Goal: Transaction & Acquisition: Purchase product/service

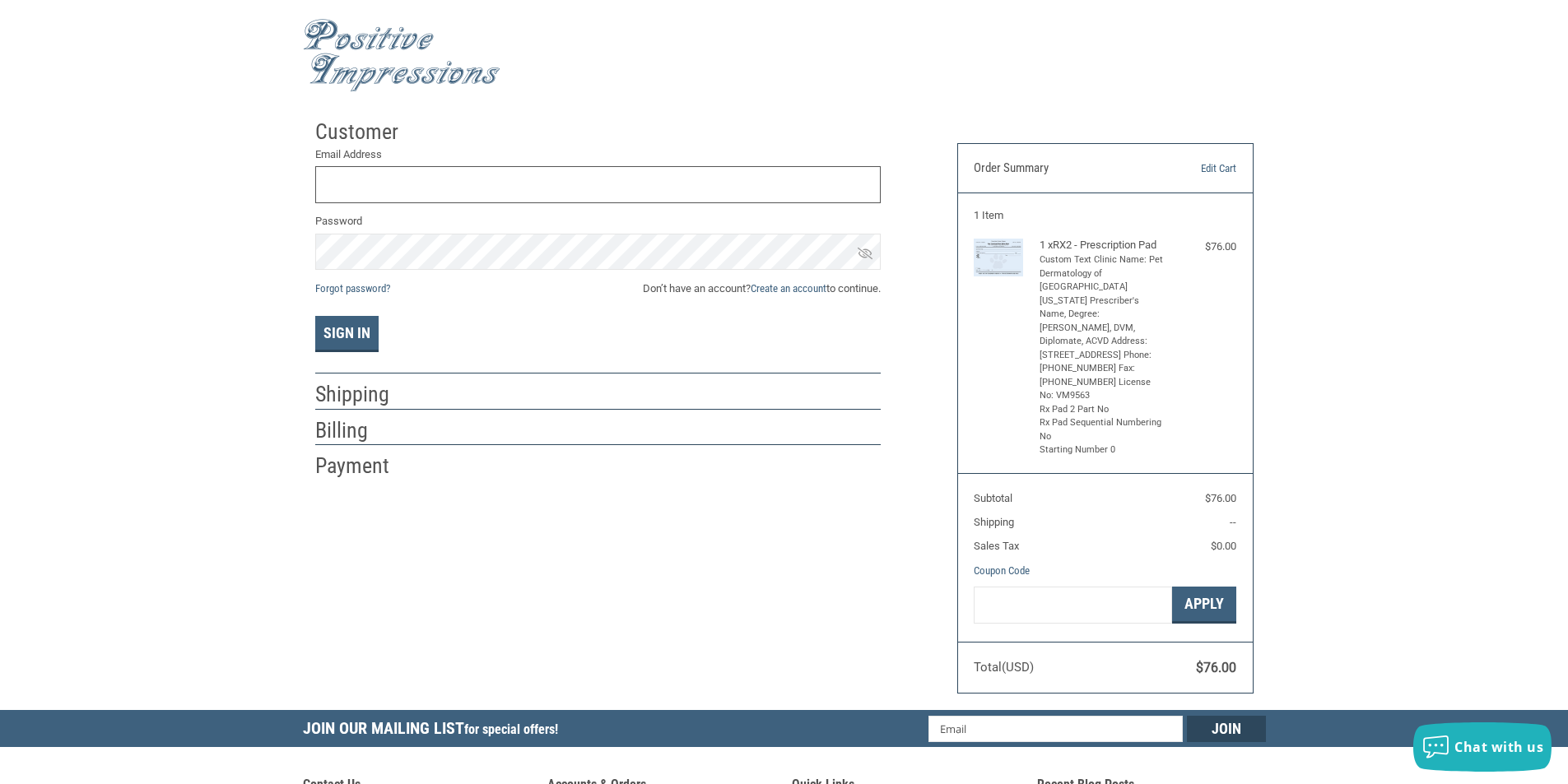
type input "KENDALLVET@GMAIL.COM"
click at [575, 169] on input "KENDALLVET@GMAIL.COM" at bounding box center [598, 185] width 565 height 37
click at [575, 177] on input "KENDALLVET@GMAIL.COM" at bounding box center [598, 185] width 565 height 37
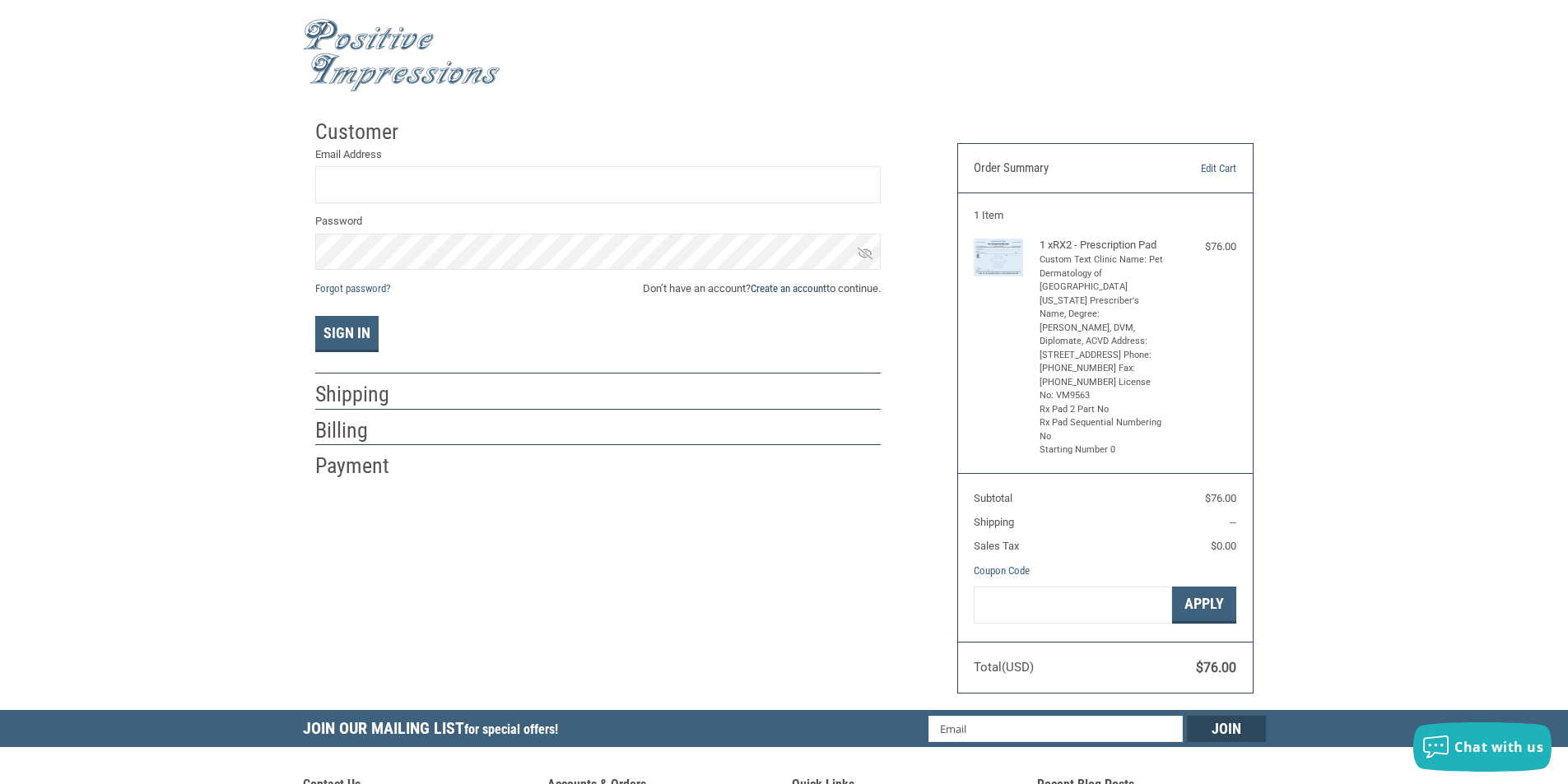
click at [799, 284] on link "Create an account" at bounding box center [788, 288] width 76 height 13
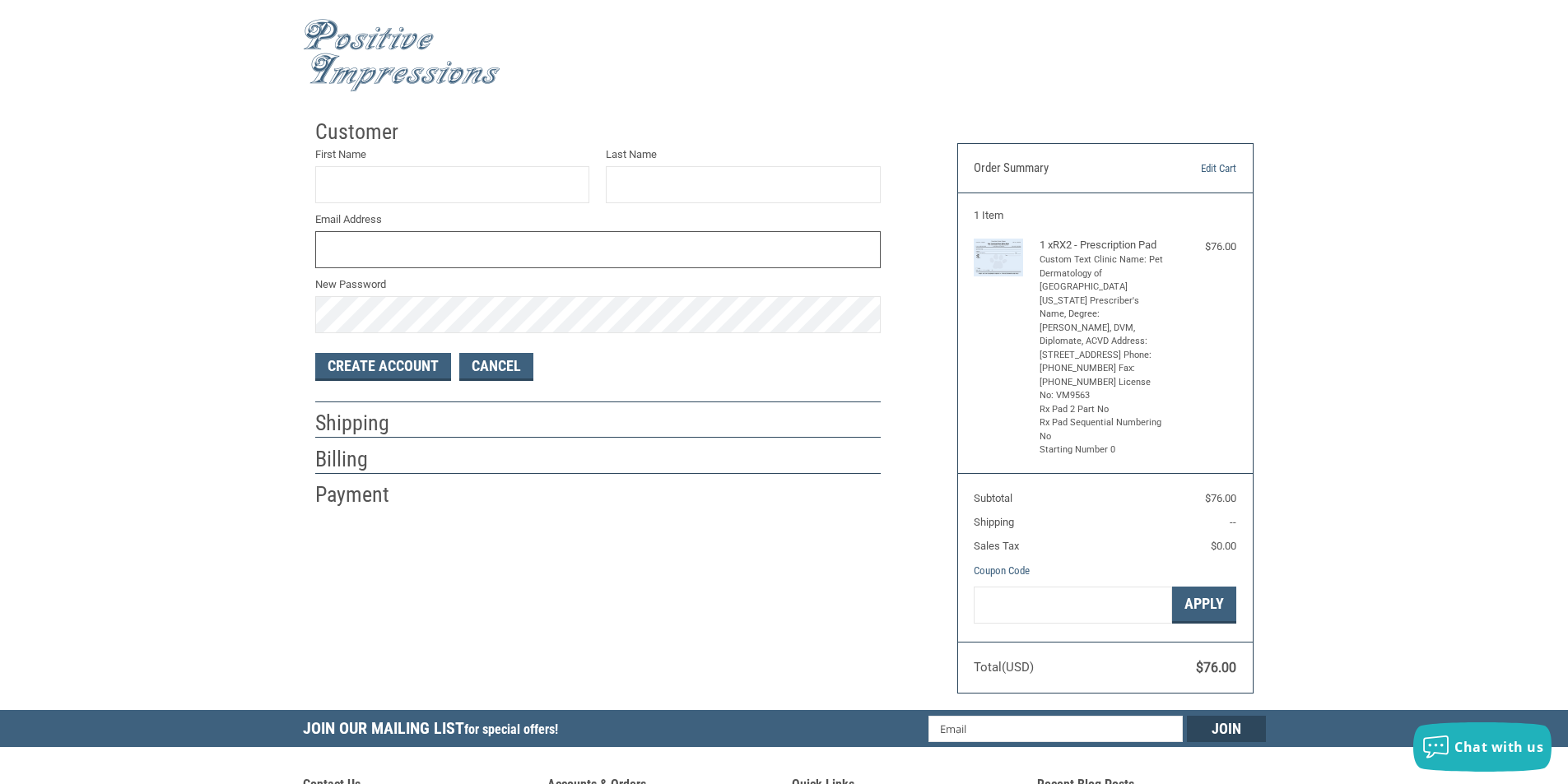
type input "KENDALLVET@GMAIL.COM"
click at [408, 157] on label "First Name" at bounding box center [453, 155] width 275 height 17
click at [408, 167] on input "First Name" at bounding box center [453, 185] width 275 height 37
click at [403, 178] on input "First Name" at bounding box center [453, 185] width 275 height 37
type input "R"
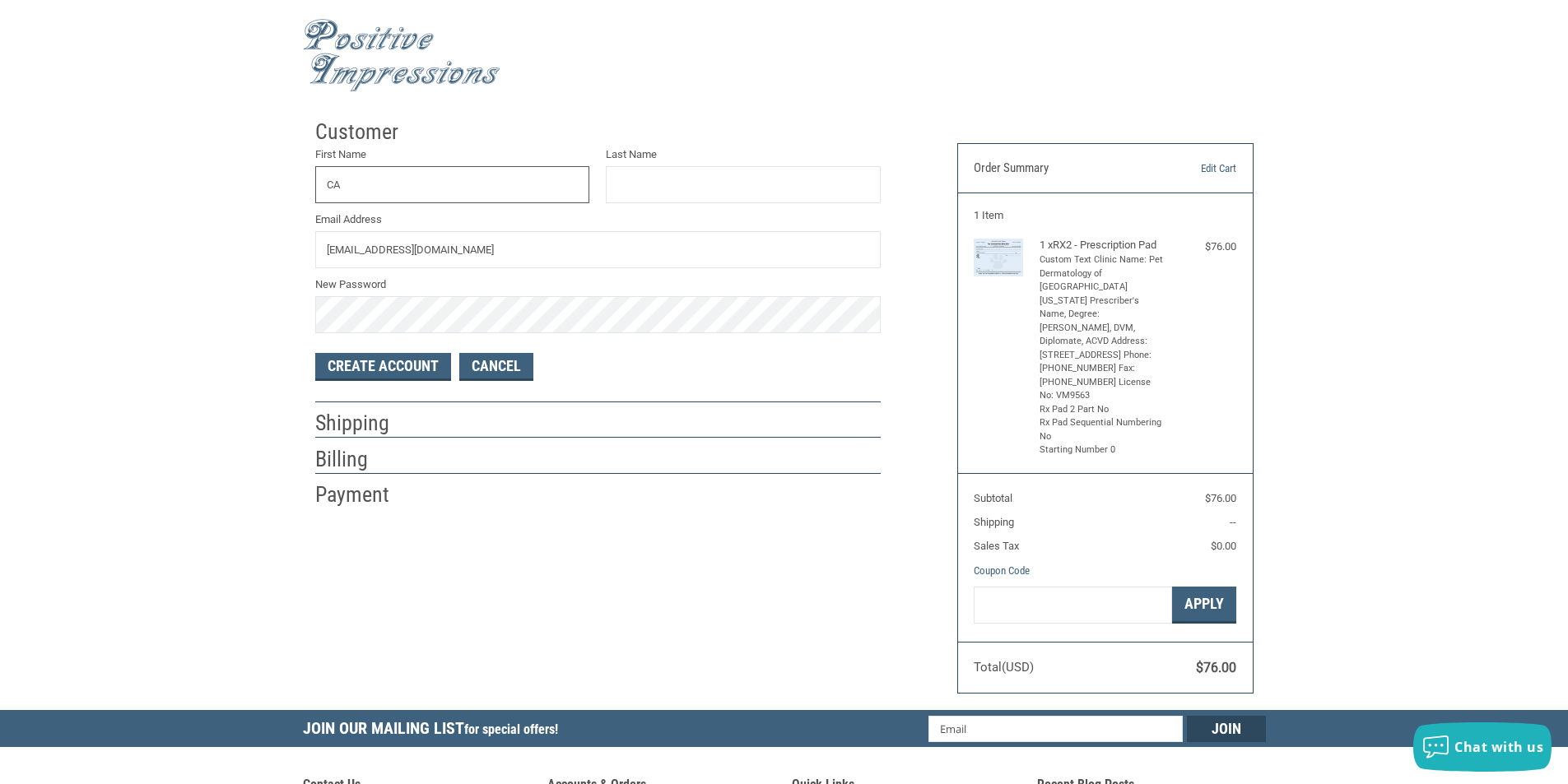
type input "C"
click at [414, 194] on input "C" at bounding box center [453, 185] width 275 height 37
type input "[PERSON_NAME]"
type input "JAME"
click at [412, 241] on input "KENDALLVET@GMAIL.COM" at bounding box center [598, 250] width 565 height 37
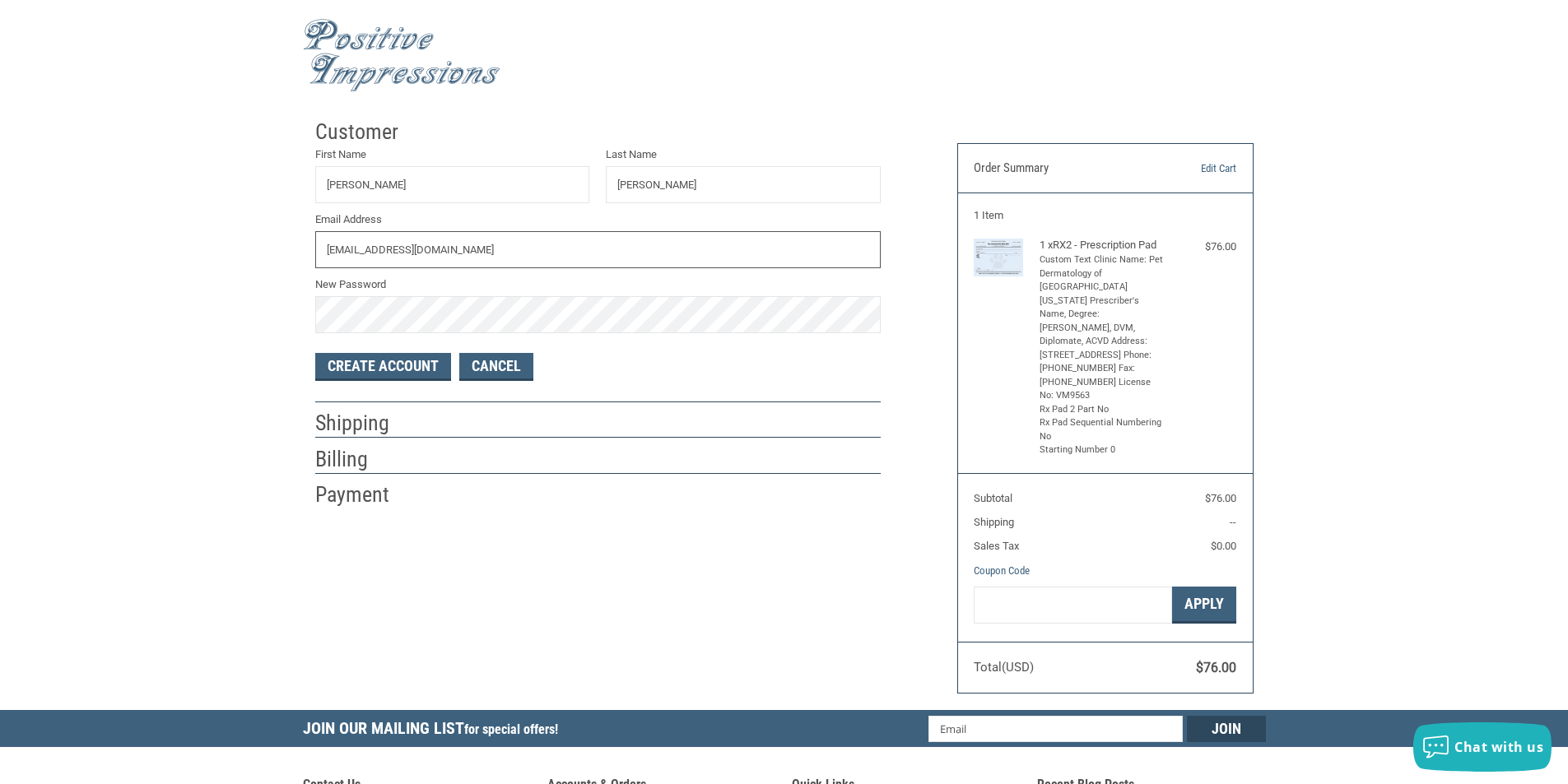
click at [412, 241] on input "KENDALLVET@GMAIL.COM" at bounding box center [598, 250] width 565 height 37
type input "C"
type input "[PERSON_NAME][EMAIL_ADDRESS][DOMAIN_NAME]"
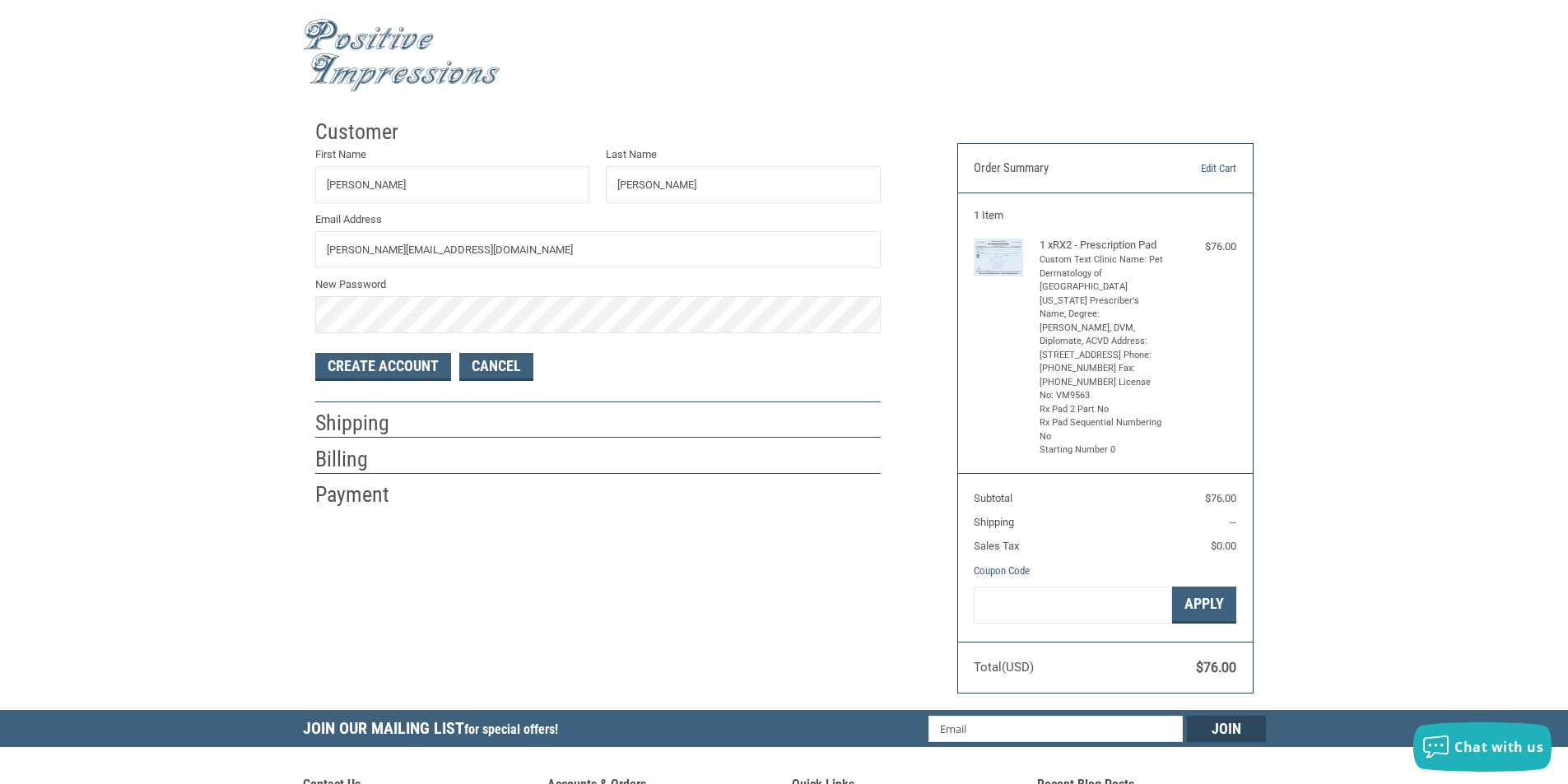
click at [233, 354] on div "Customer First Name DANIELLE Last Name JAME Email Address EMILY@PDSF.VET New Pa…" at bounding box center [784, 411] width 1568 height 600
click at [390, 364] on button "Create Account" at bounding box center [384, 367] width 136 height 28
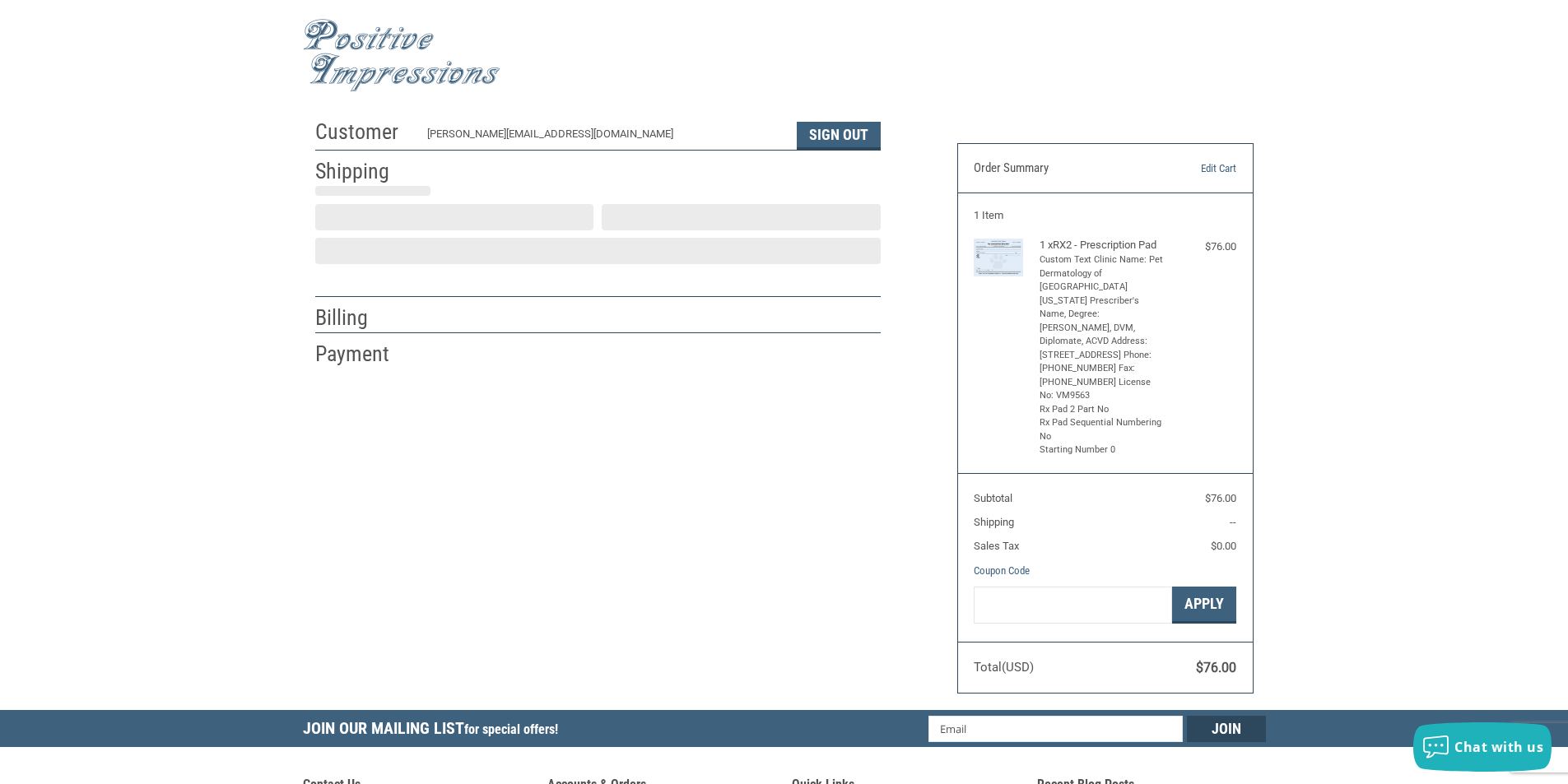
select select "US"
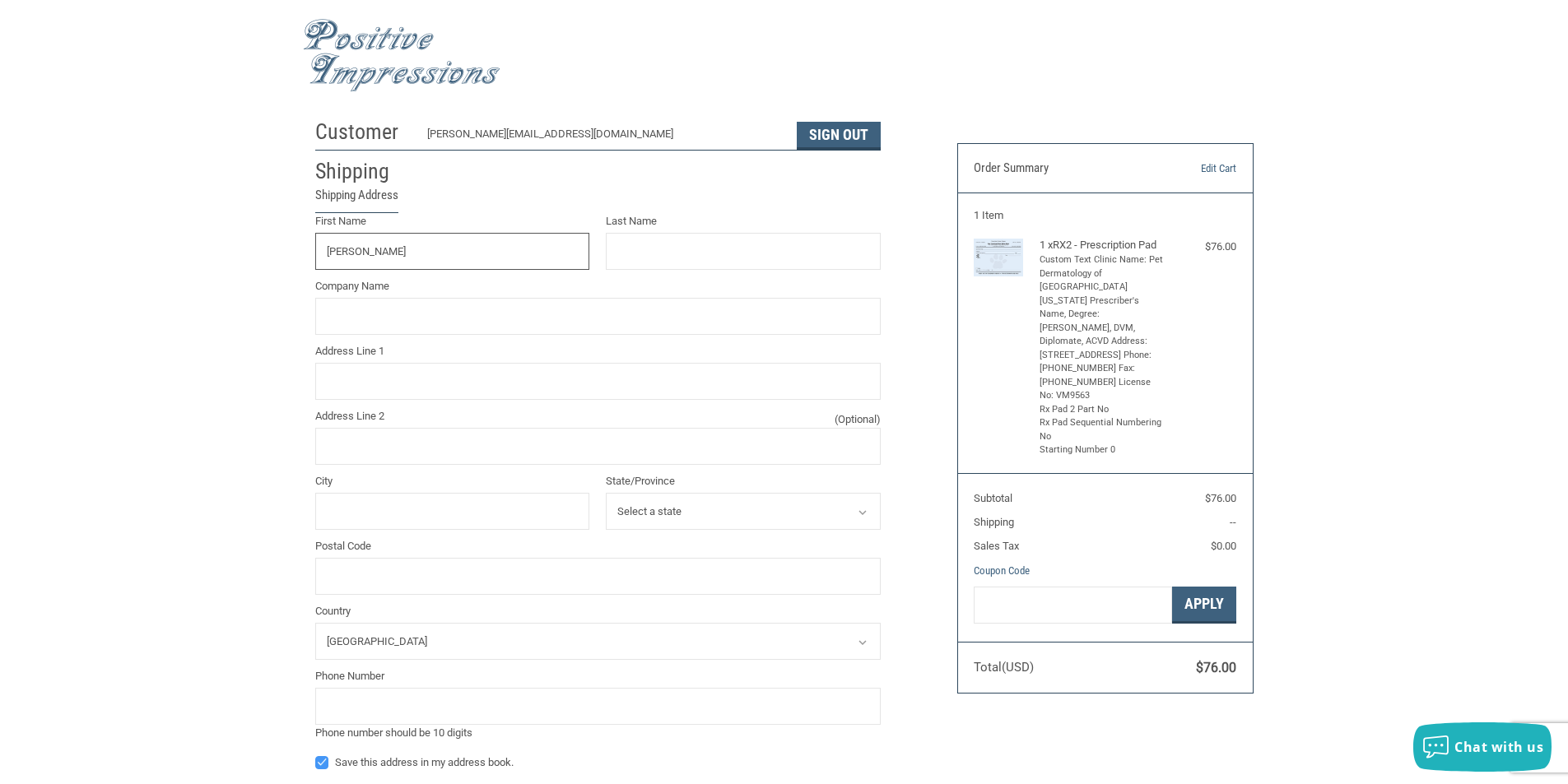
type input "[PERSON_NAME]"
click at [451, 304] on input "Company Name" at bounding box center [598, 317] width 565 height 37
type input "Pet Dermatology of South Flori"
type input "10521 N Kendall Dr"
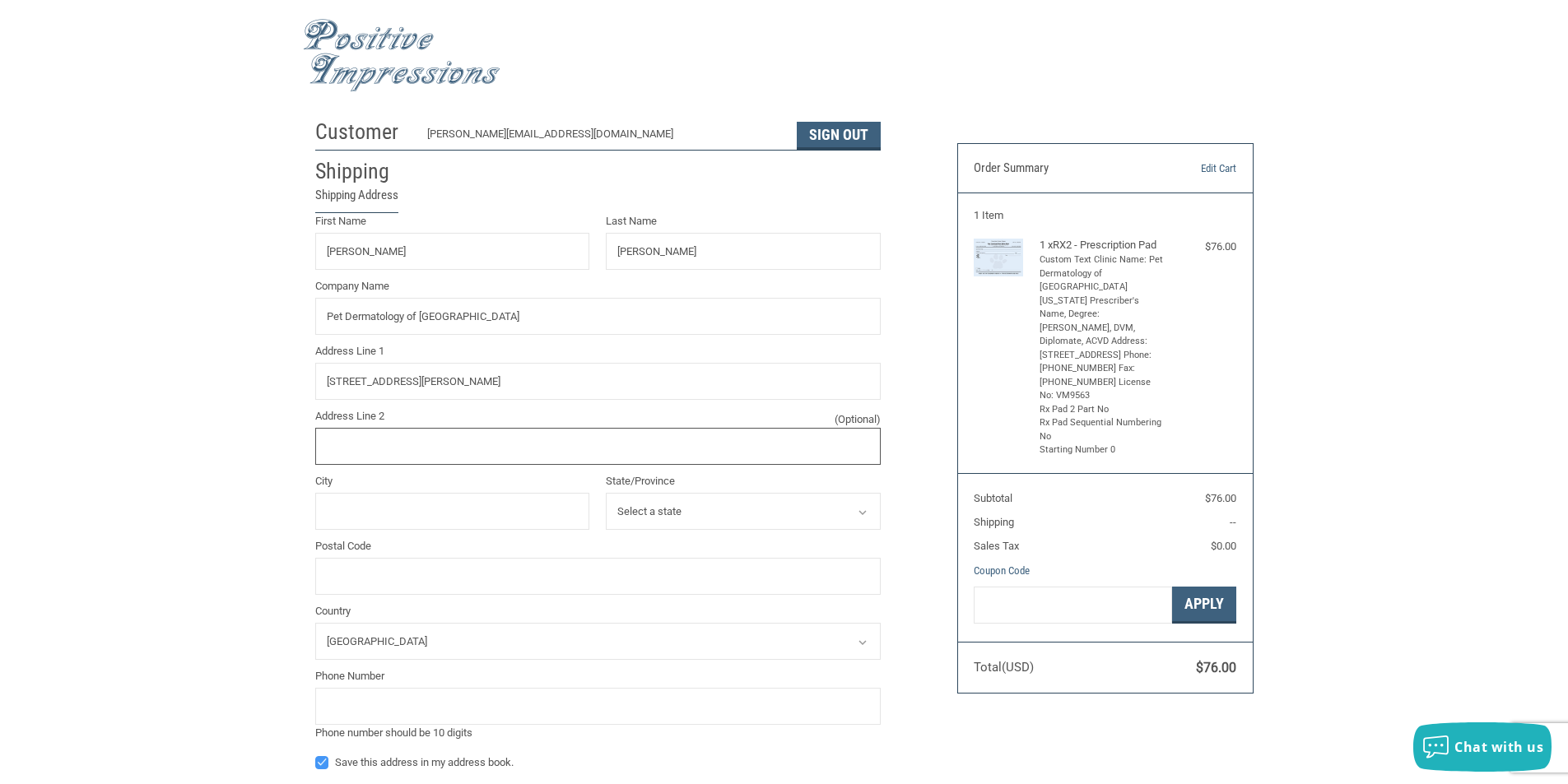
type input "Ste E101"
type input "Miami"
select select "FL"
type input "33176"
type input "3053382024"
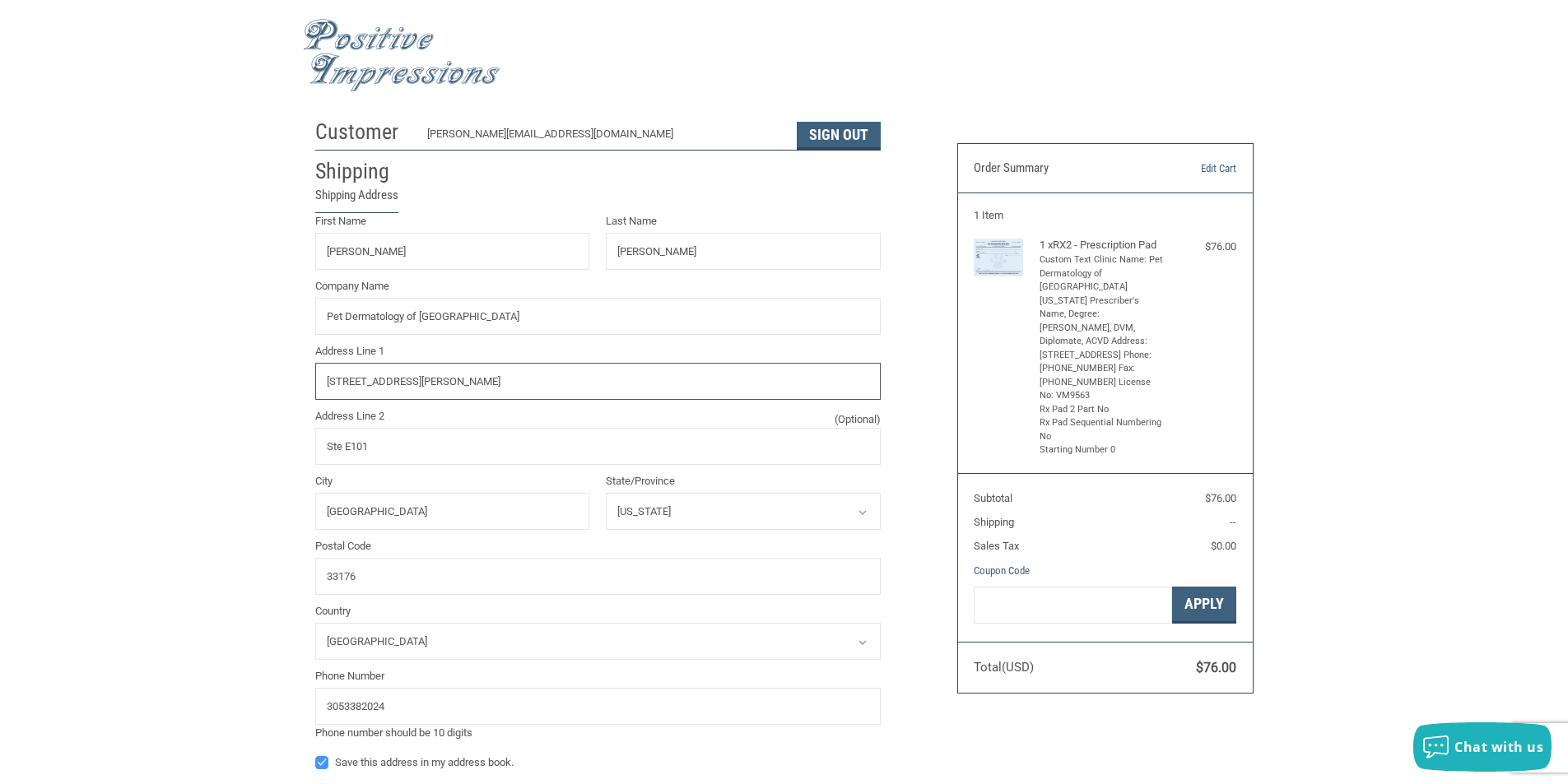
click at [368, 382] on input "10521 N Kendall Dr" at bounding box center [598, 382] width 565 height 37
type input "[STREET_ADDRESS]"
type input "STE E101"
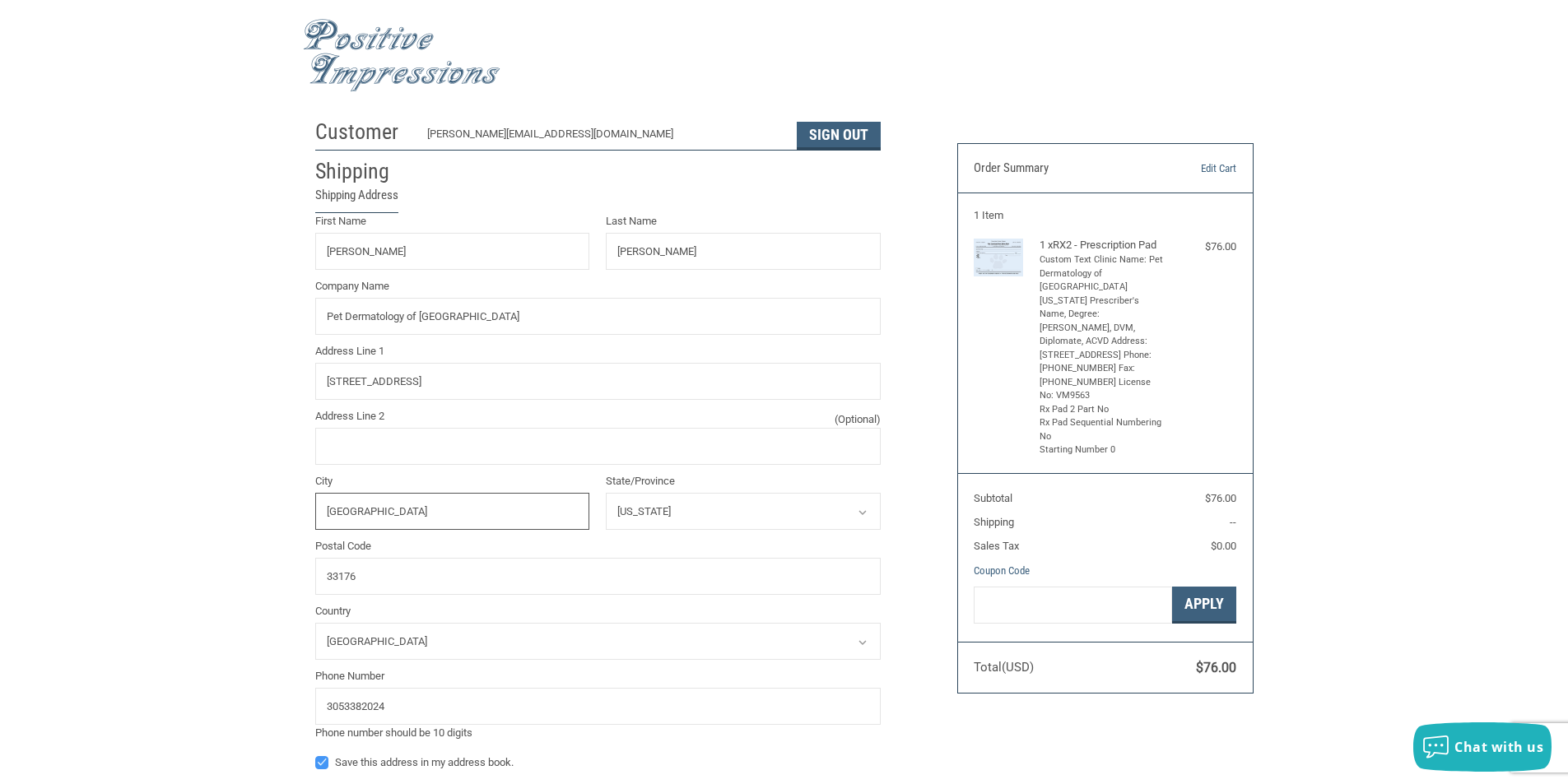
type input "MIAMI"
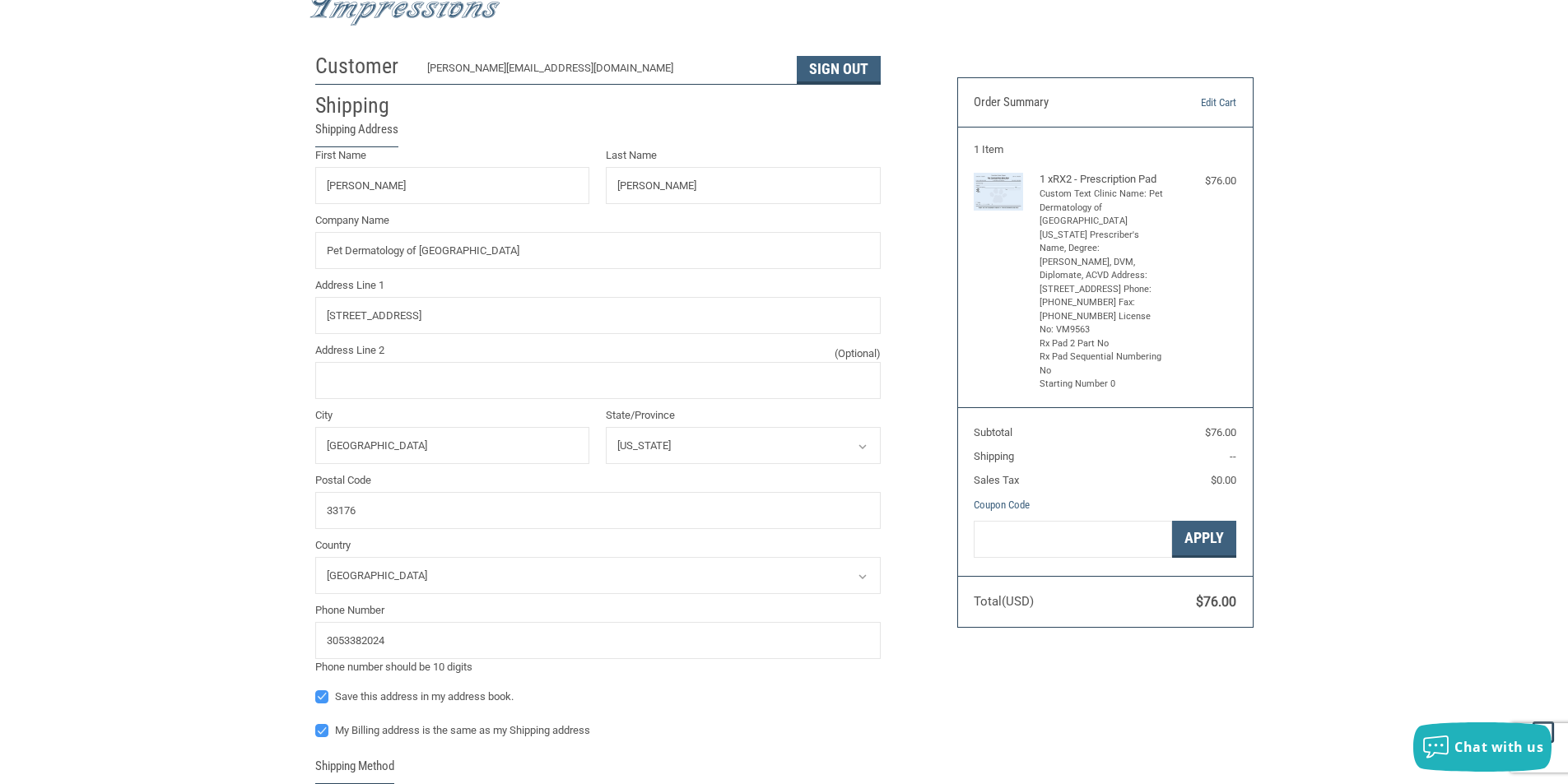
scroll to position [165, 0]
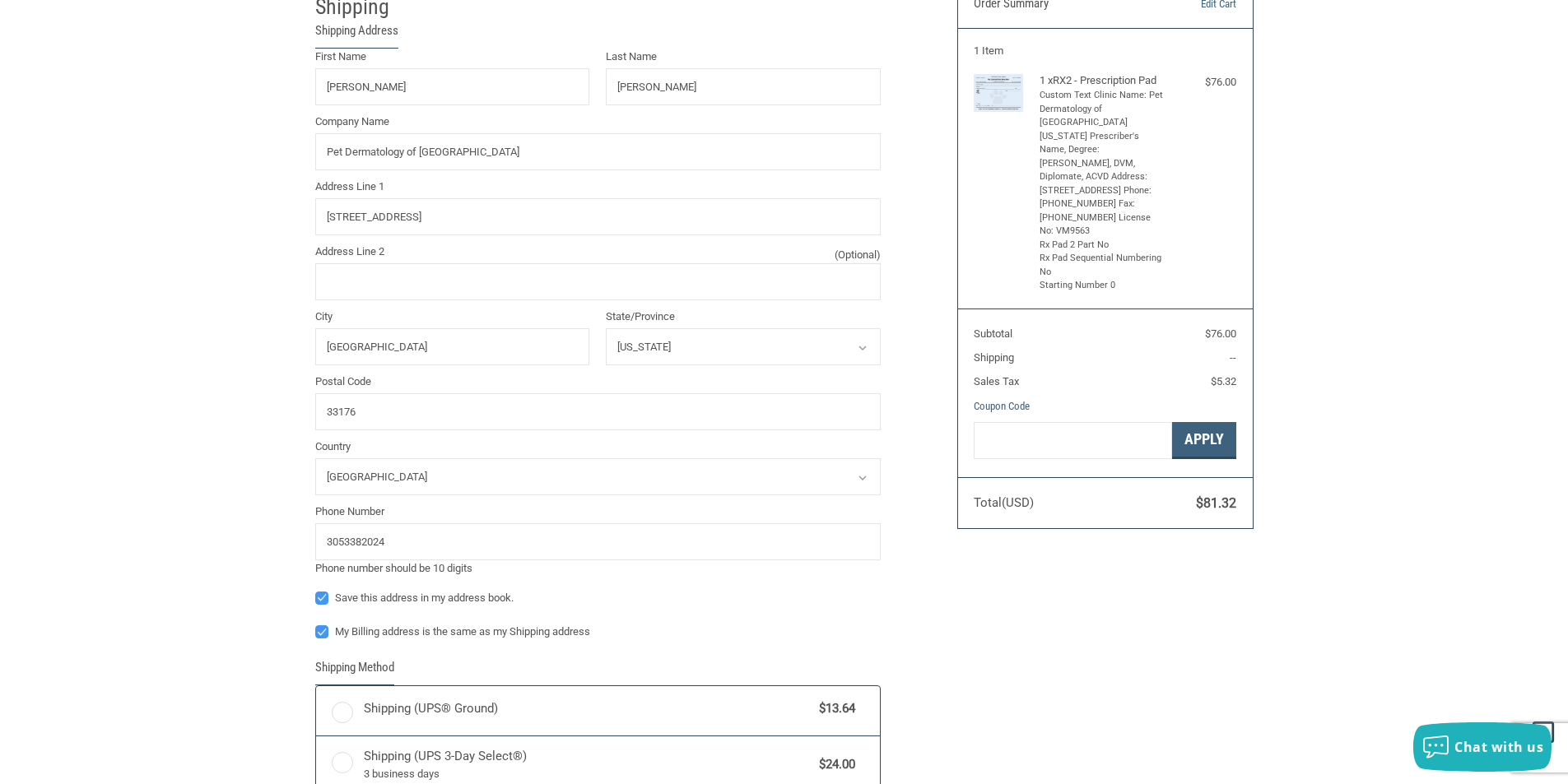
radio input "true"
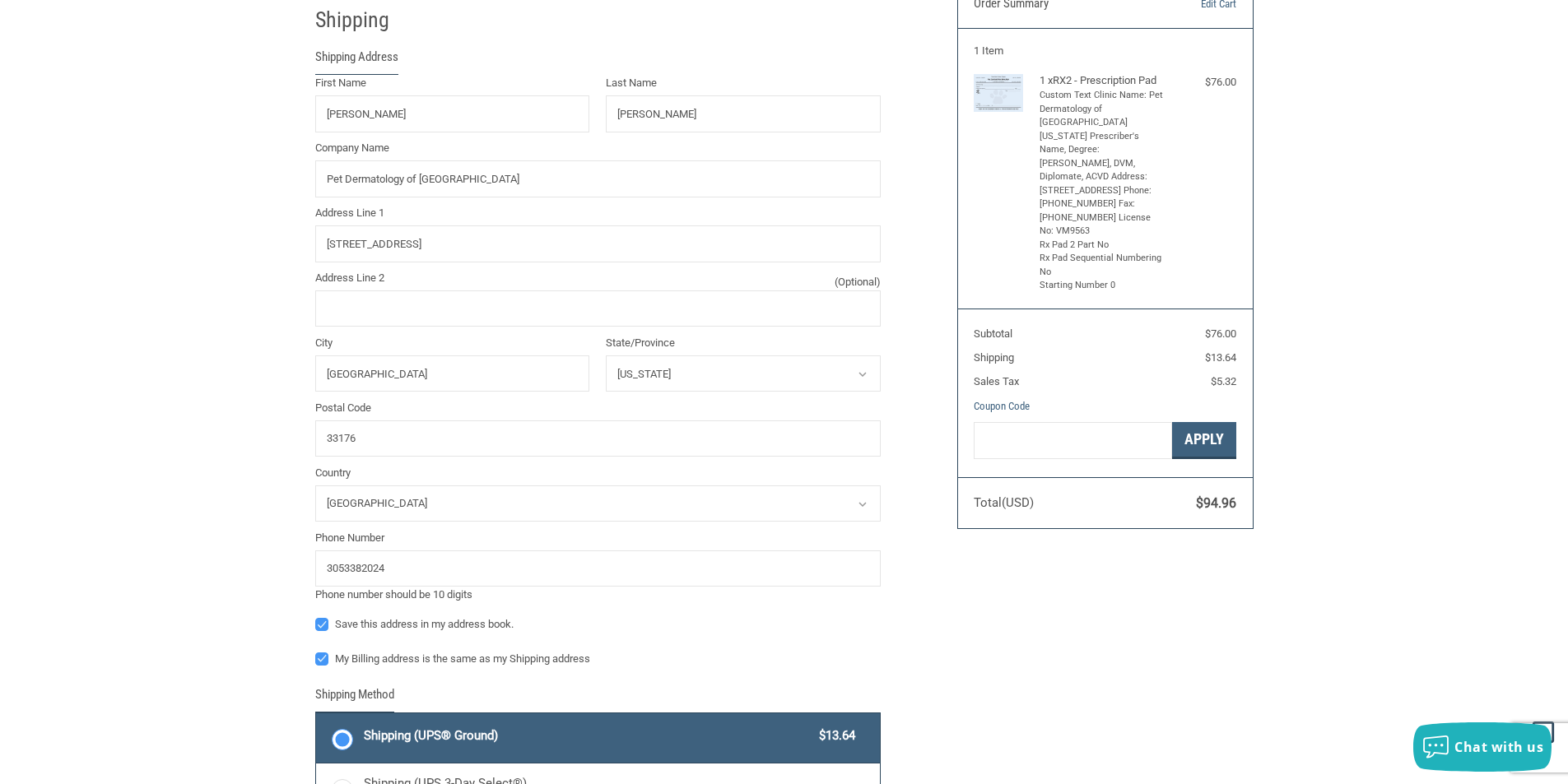
click at [420, 535] on label "Phone Number" at bounding box center [598, 537] width 565 height 17
click at [0, 0] on input "3053382024" at bounding box center [0, 0] width 0 height 0
click at [415, 571] on input "3053382024" at bounding box center [598, 569] width 565 height 37
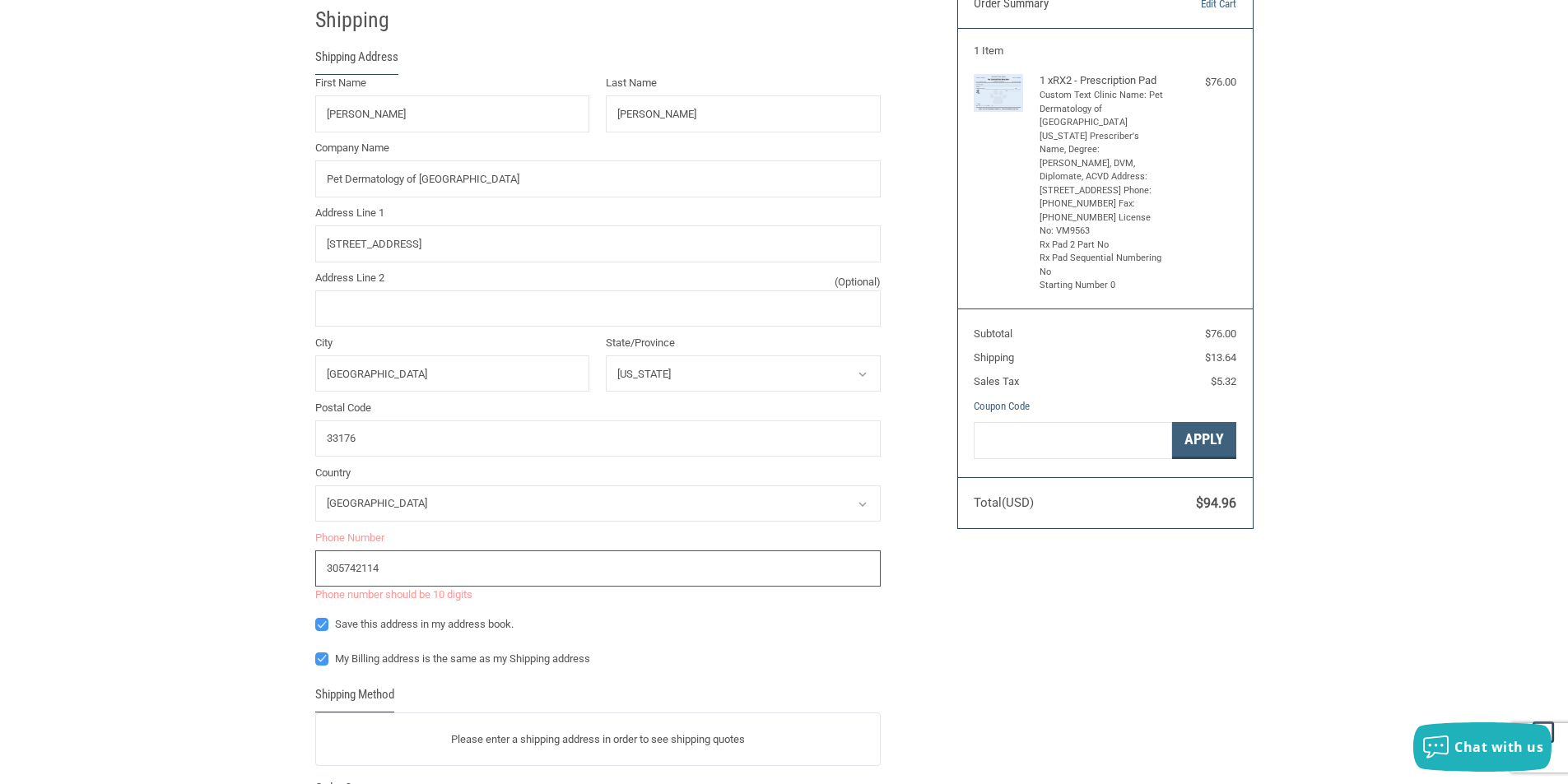
type input "305742114"
click at [273, 574] on div "Customer EMILY@PDSF.VET Sign Out Shipping Shipping Address First Name DANIELLE …" at bounding box center [784, 466] width 1568 height 1039
click at [321, 655] on label "My Billing address is the same as my Shipping address" at bounding box center [598, 659] width 565 height 13
click at [316, 652] on input "My Billing address is the same as my Shipping address" at bounding box center [316, 651] width 1 height 1
checkbox input "false"
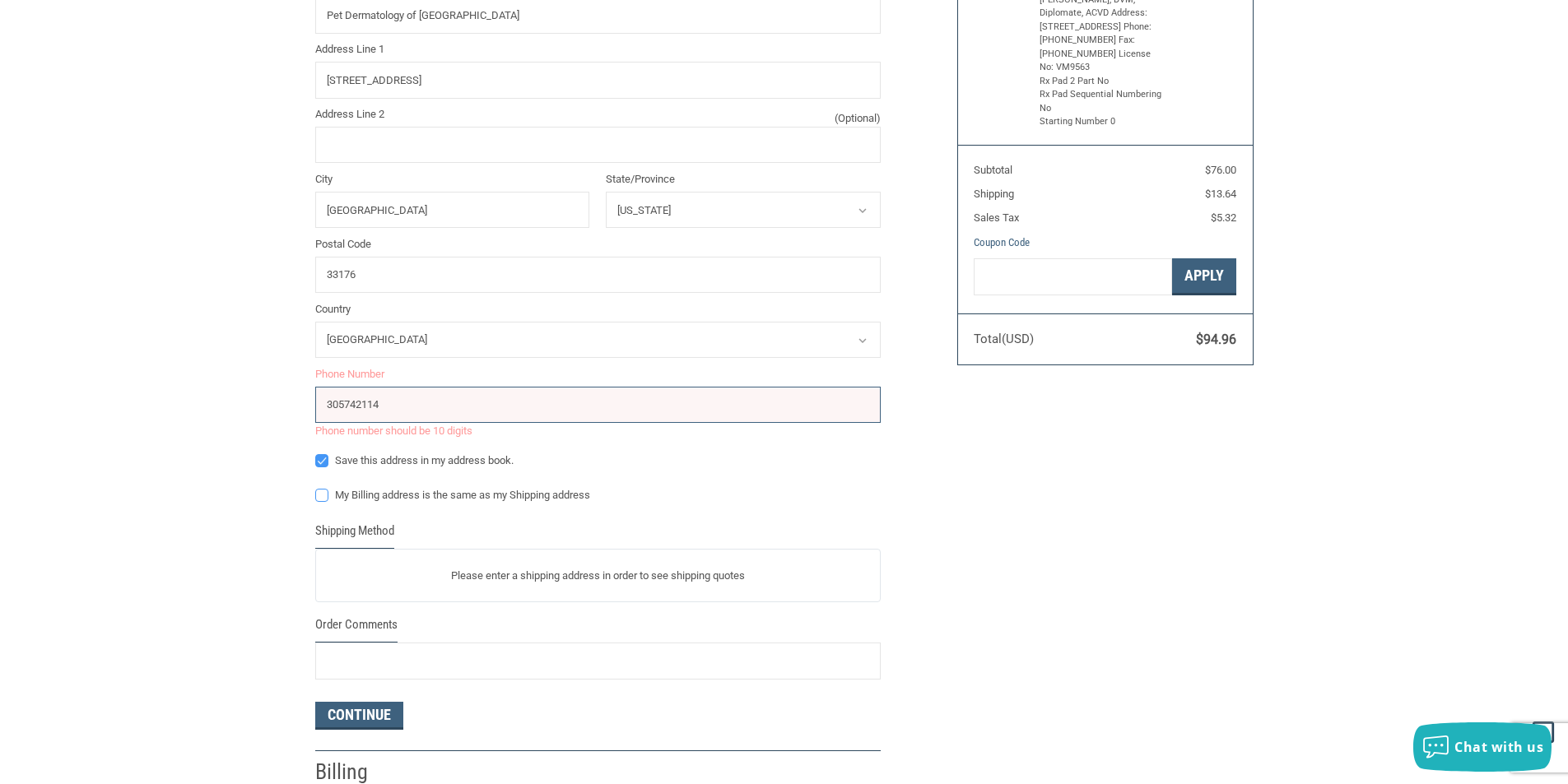
scroll to position [329, 0]
click at [485, 578] on p "Please enter a shipping address in order to see shipping quotes" at bounding box center [598, 575] width 564 height 33
click at [405, 587] on p "Please enter a shipping address in order to see shipping quotes" at bounding box center [598, 575] width 564 height 33
click at [523, 577] on p "Please enter a shipping address in order to see shipping quotes" at bounding box center [598, 575] width 564 height 33
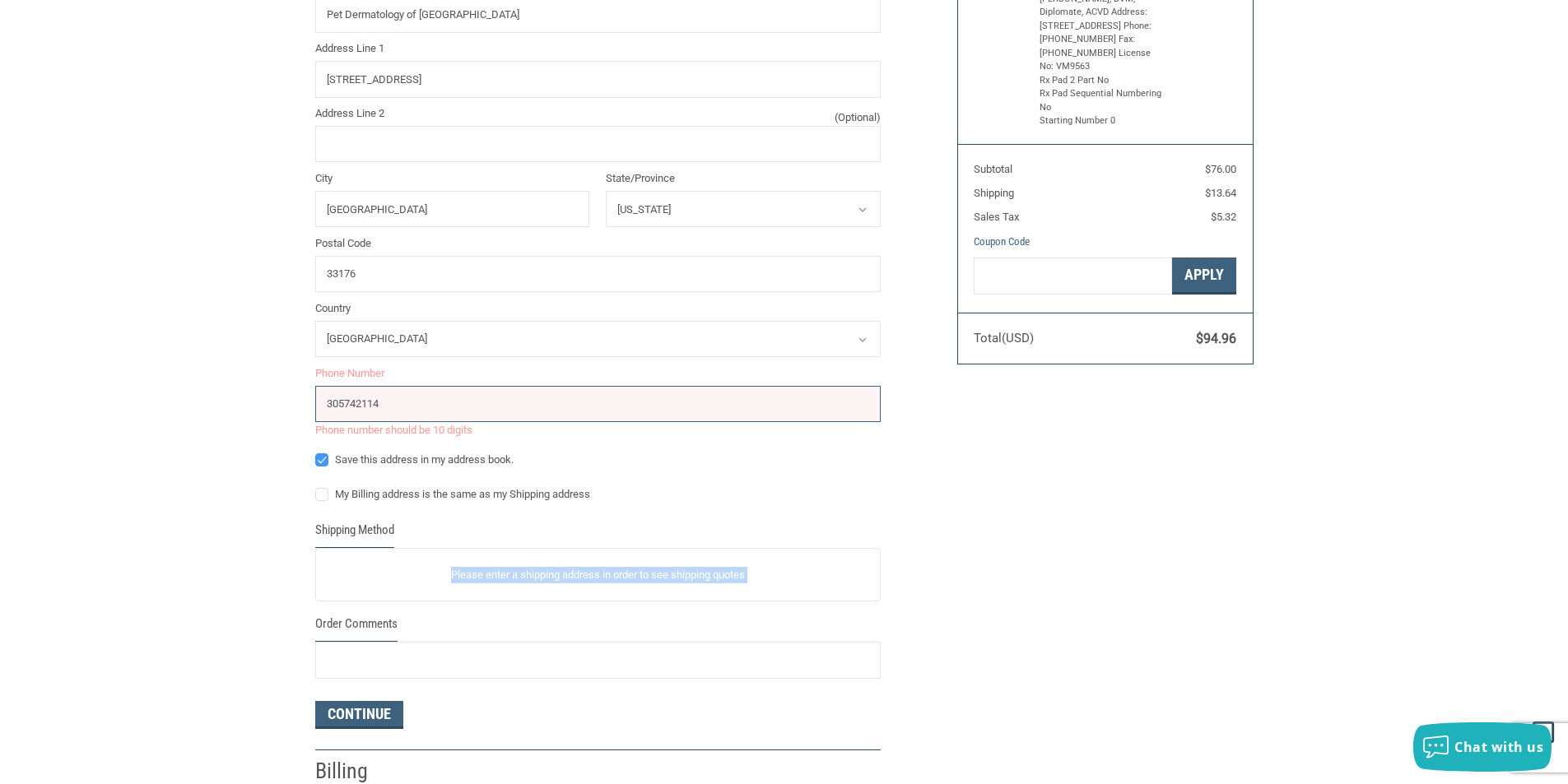
click at [523, 577] on p "Please enter a shipping address in order to see shipping quotes" at bounding box center [598, 575] width 564 height 33
click at [460, 679] on input "Order Comments" at bounding box center [598, 661] width 565 height 37
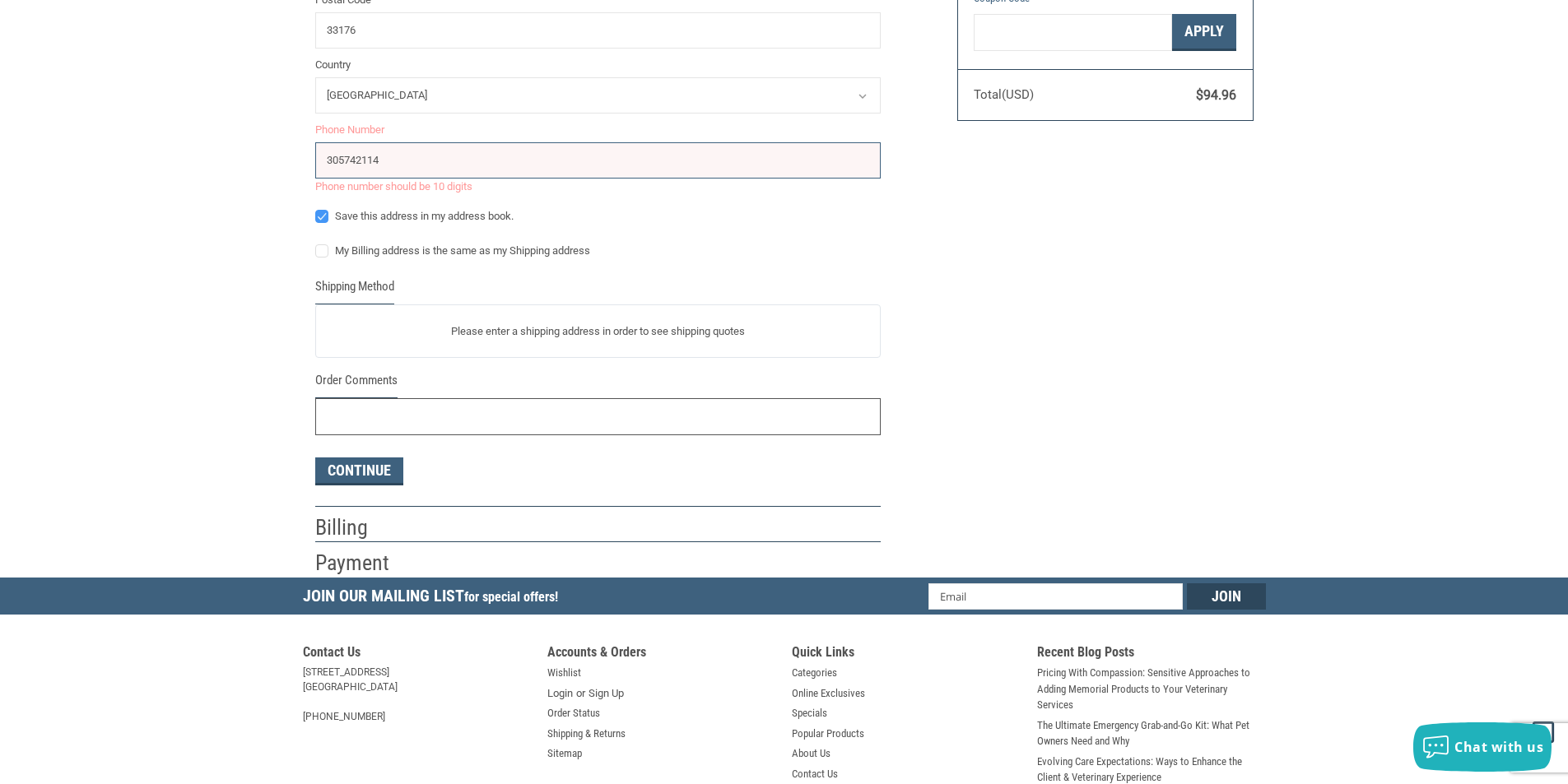
scroll to position [576, 0]
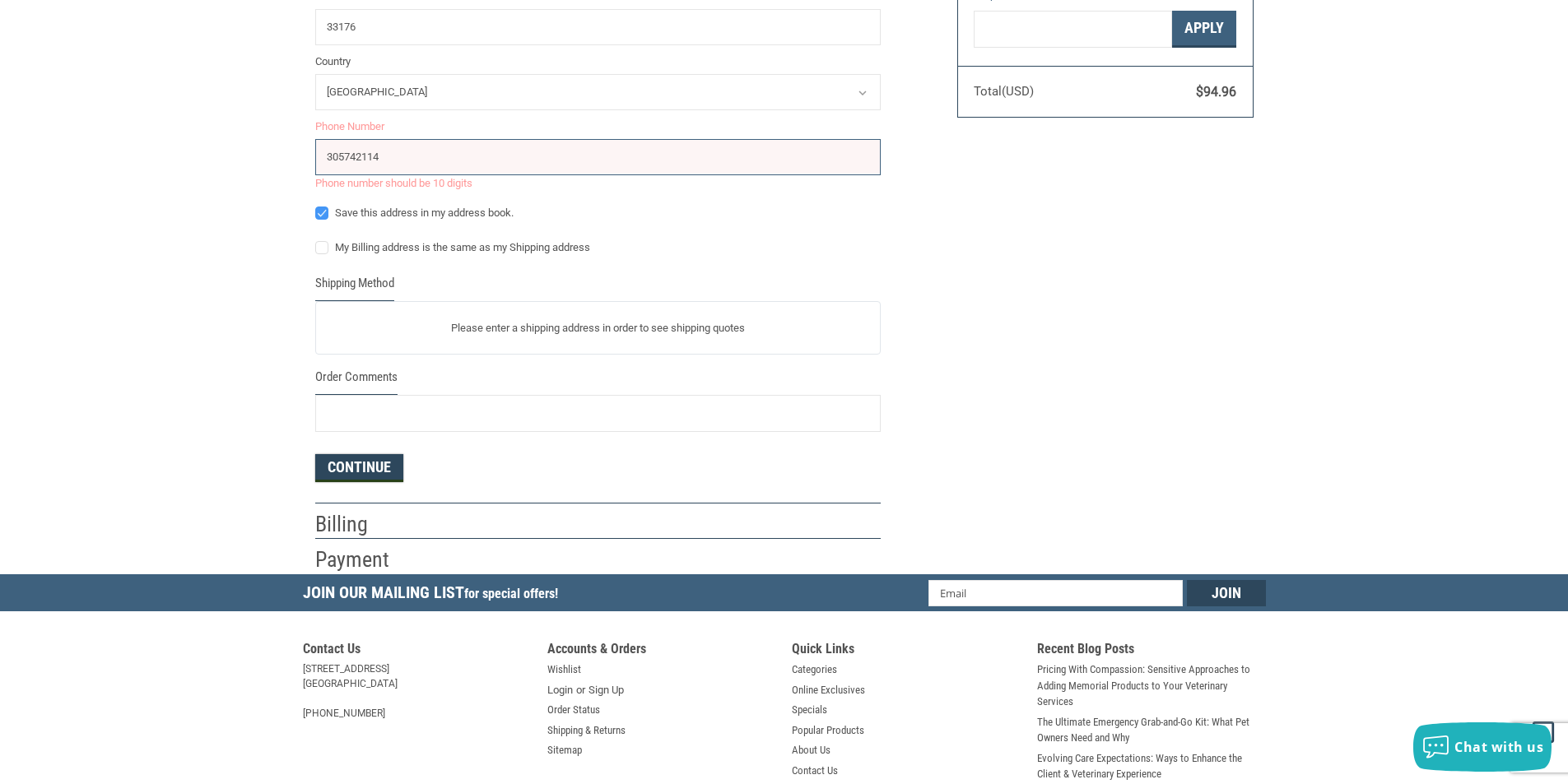
click at [367, 474] on button "Continue" at bounding box center [359, 468] width 88 height 28
click at [380, 153] on input "305742114" at bounding box center [598, 158] width 565 height 37
drag, startPoint x: 388, startPoint y: 161, endPoint x: 316, endPoint y: 146, distance: 73.5
click at [316, 146] on input "305742114" at bounding box center [598, 158] width 565 height 37
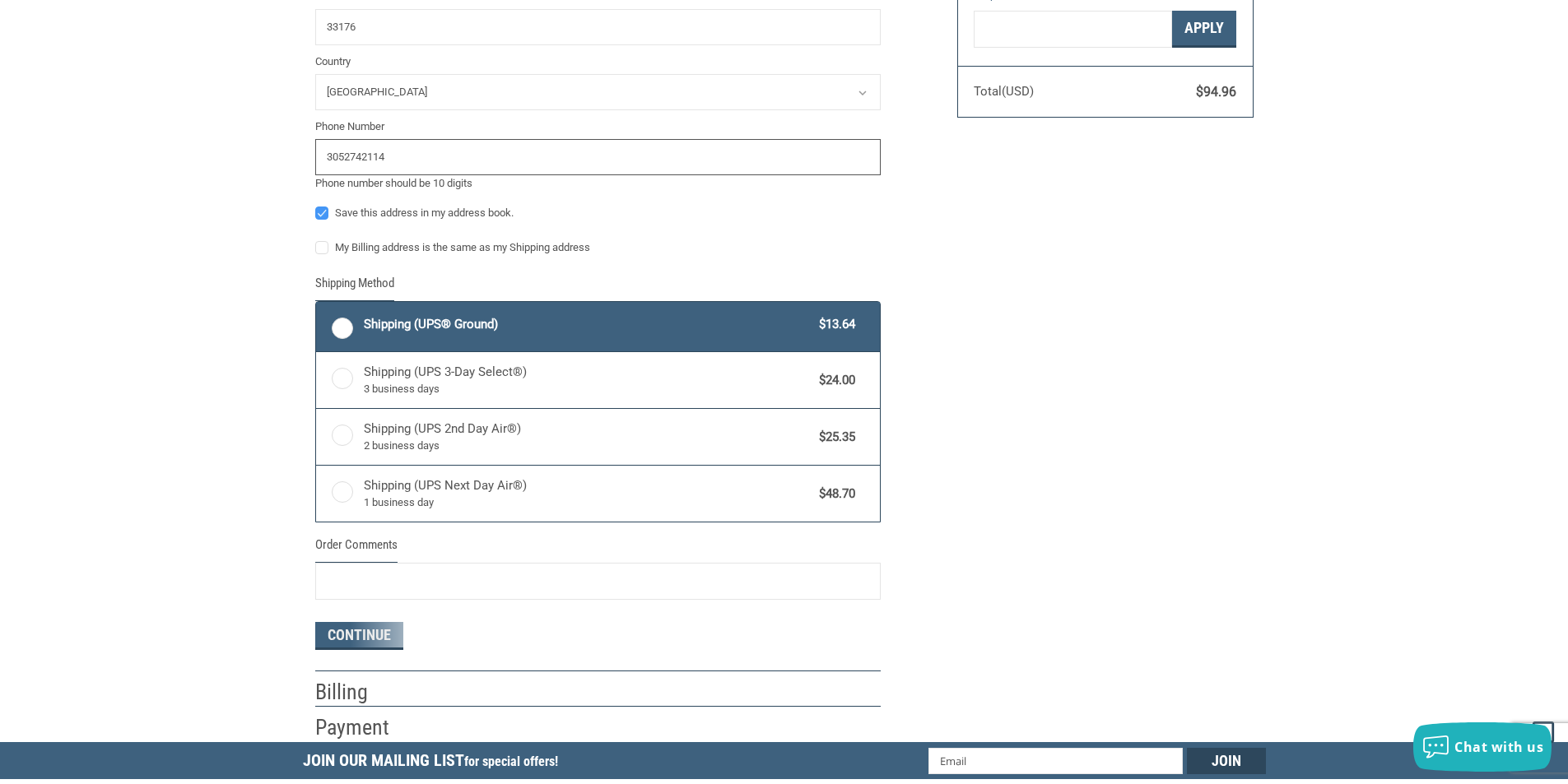
type input "3052742114"
click at [217, 261] on div "Customer EMILY@PDSF.VET Sign Out Shipping Shipping Address First Name DANIELLE …" at bounding box center [784, 138] width 1568 height 1207
click at [336, 333] on label "Shipping (UPS® Ground) $13.64" at bounding box center [598, 326] width 564 height 49
click at [317, 305] on input "Shipping (UPS® Ground) $13.64" at bounding box center [316, 304] width 1 height 1
radio input "true"
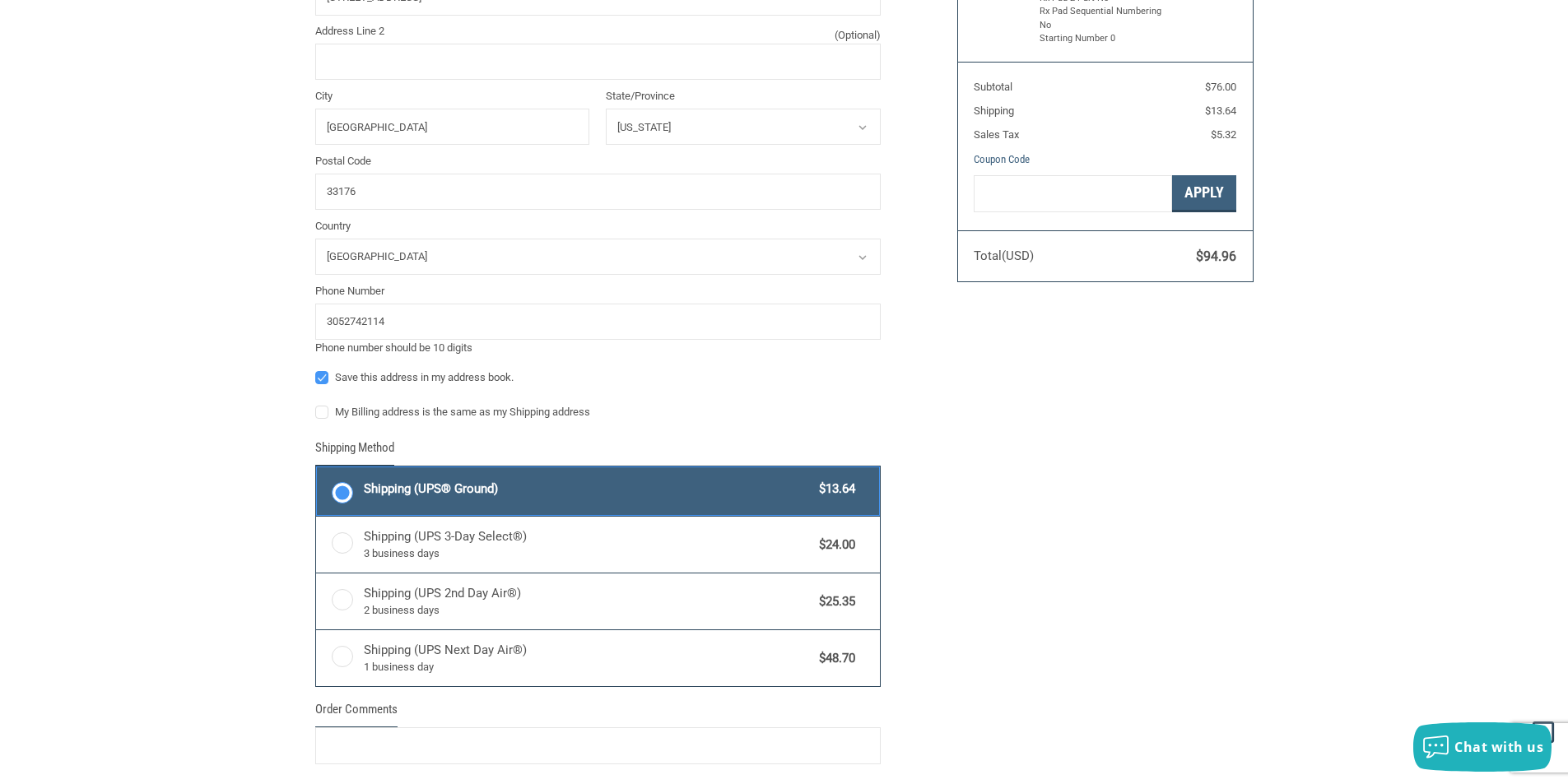
scroll to position [659, 0]
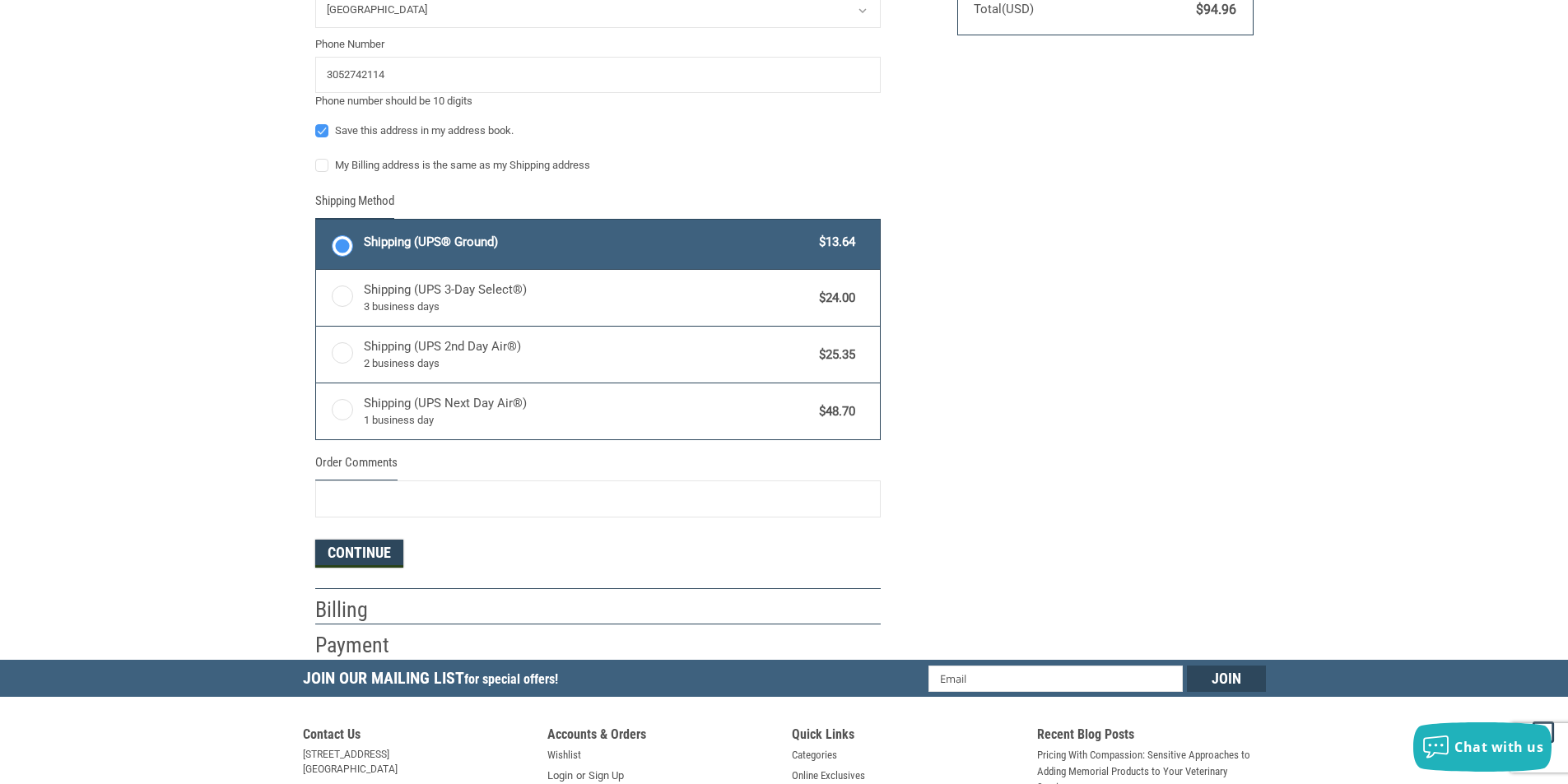
click at [371, 545] on button "Continue" at bounding box center [359, 554] width 88 height 28
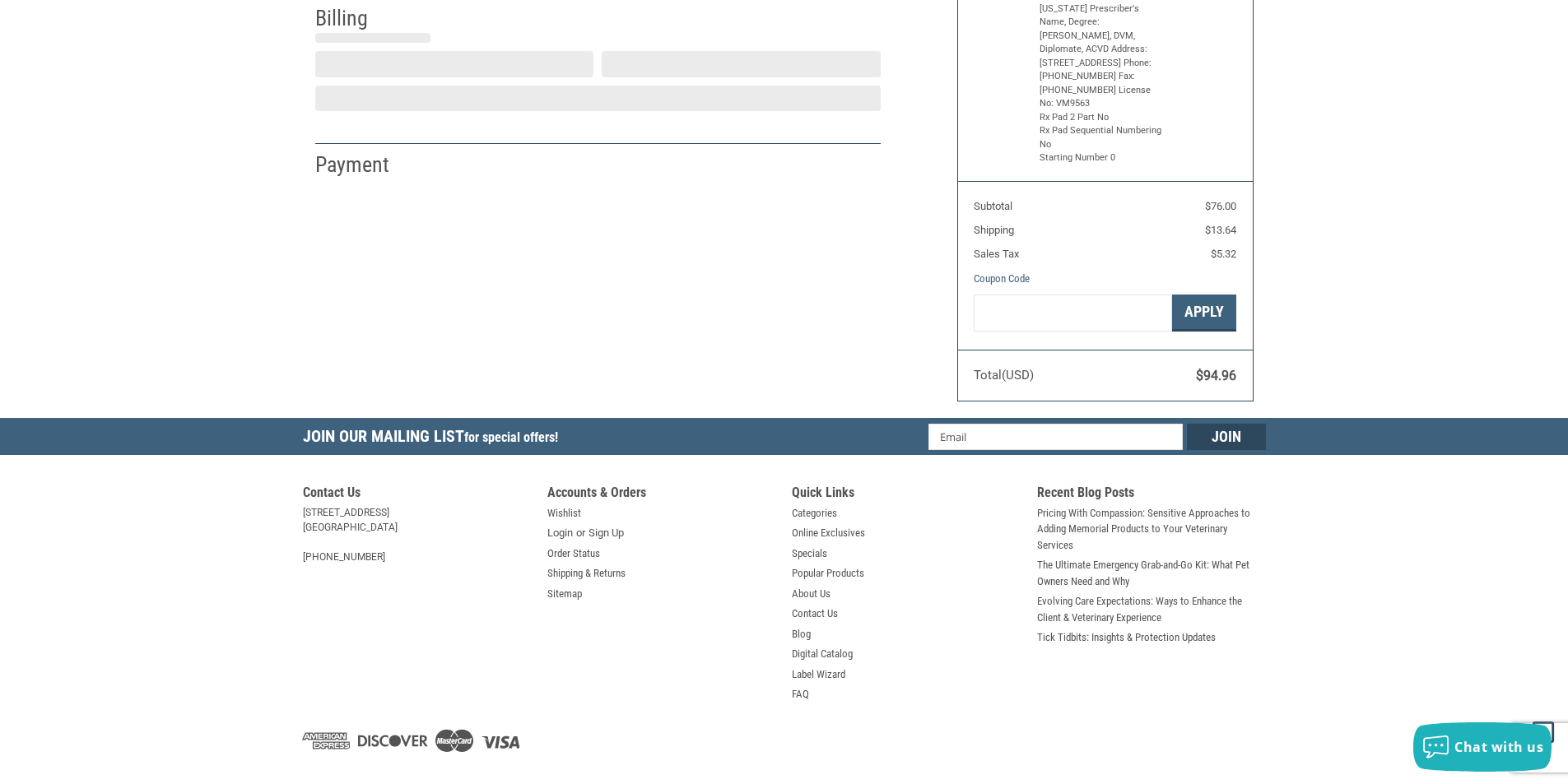
select select "US"
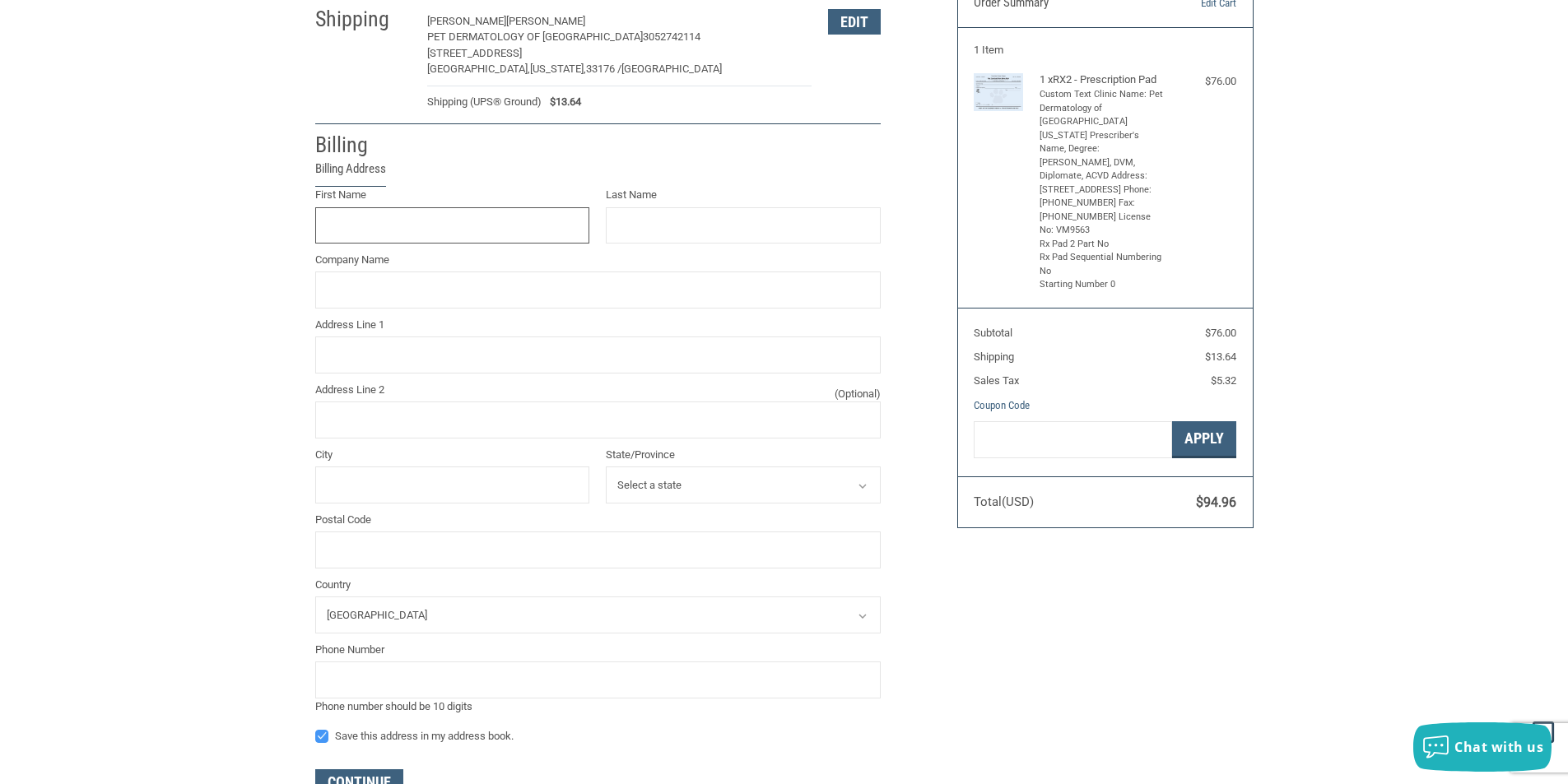
scroll to position [133, 0]
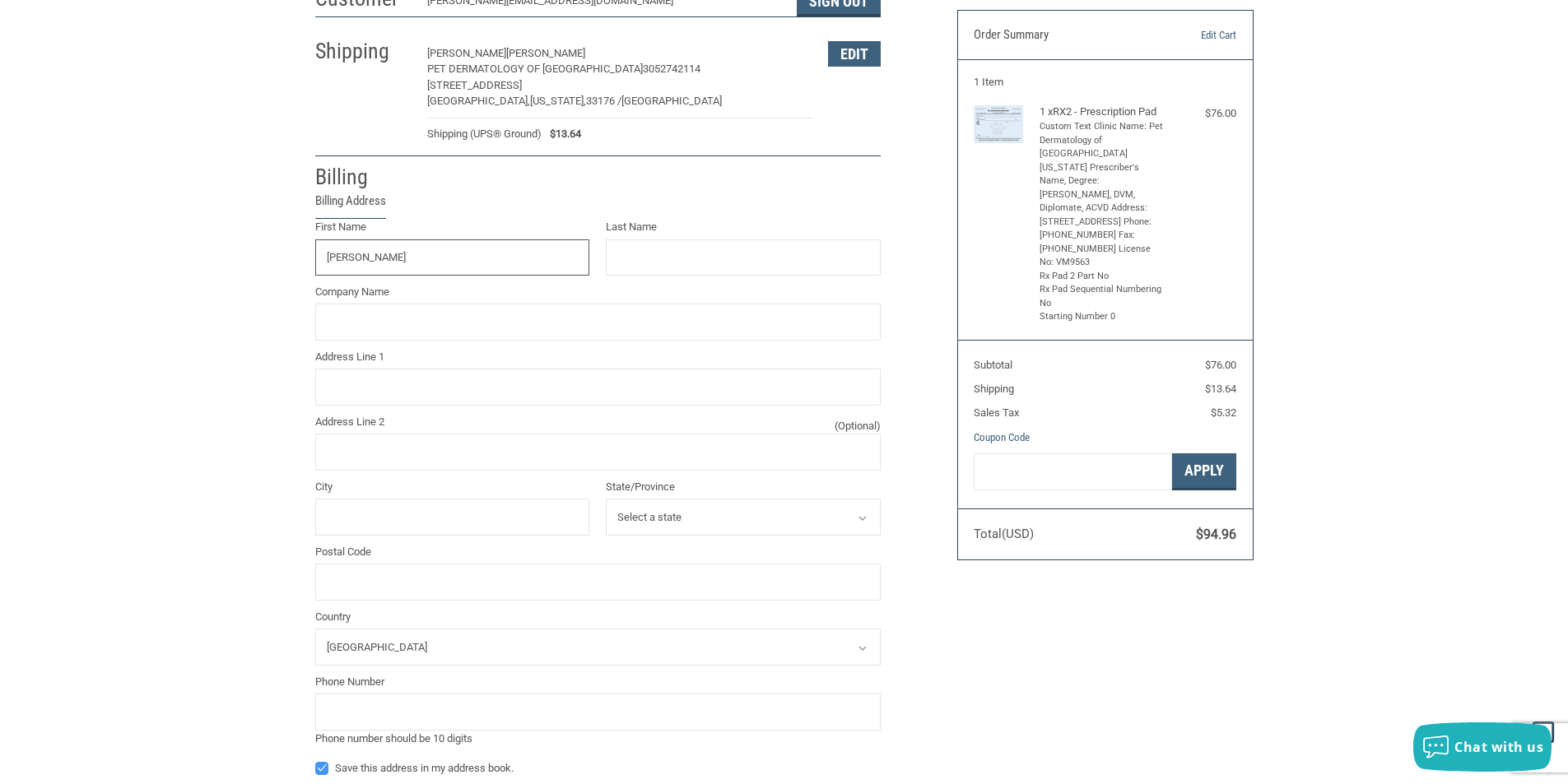
type input "[PERSON_NAME]"
type input "Pet Dermatology of South Florida"
type input "13550 SW 75 Ct"
type input "Miami"
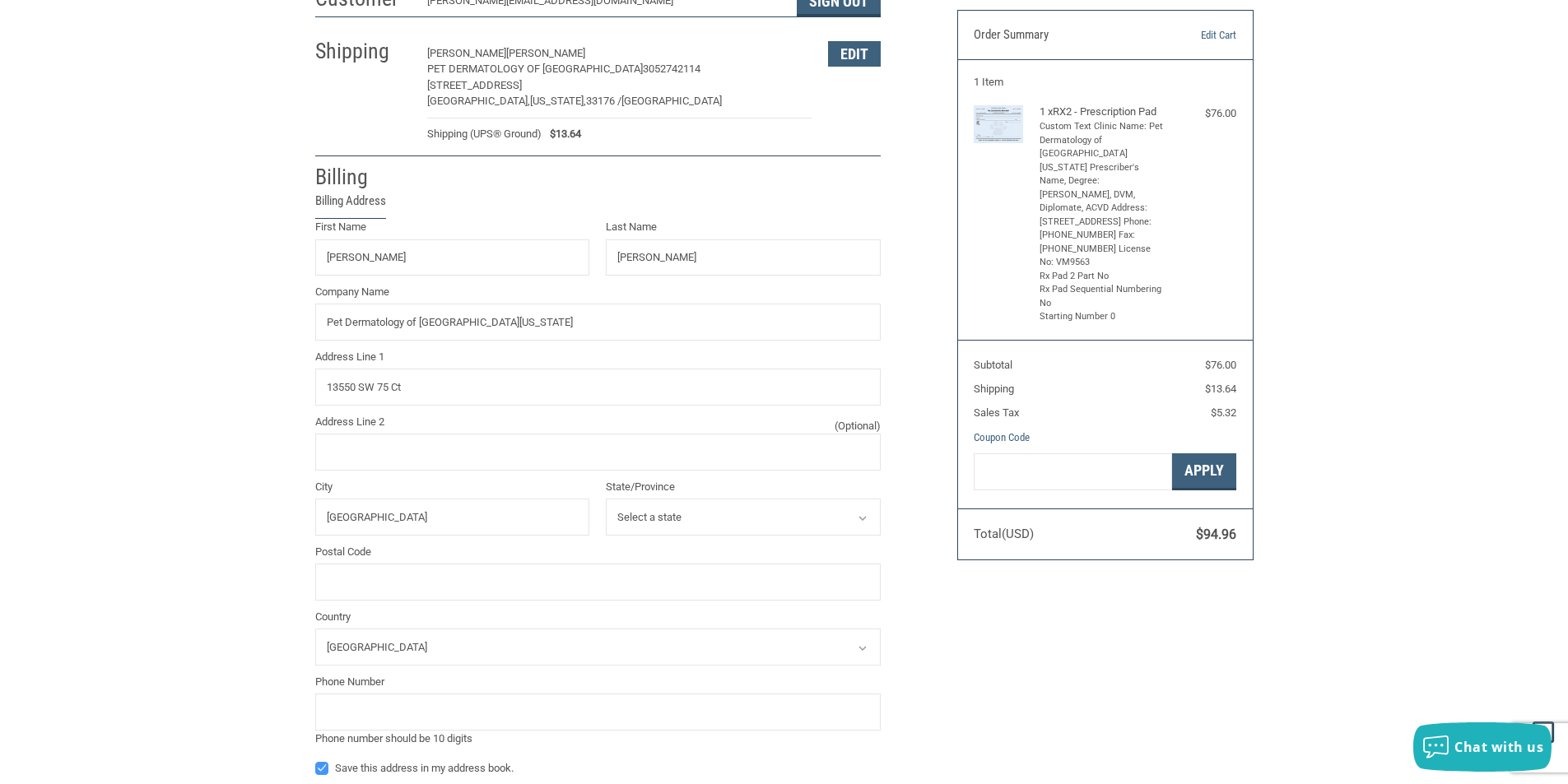
select select "FL"
type input "33156"
type input "3528704976"
drag, startPoint x: 343, startPoint y: 392, endPoint x: 356, endPoint y: 394, distance: 13.2
click at [356, 394] on input "13550 SW 75 Ct" at bounding box center [598, 388] width 565 height 37
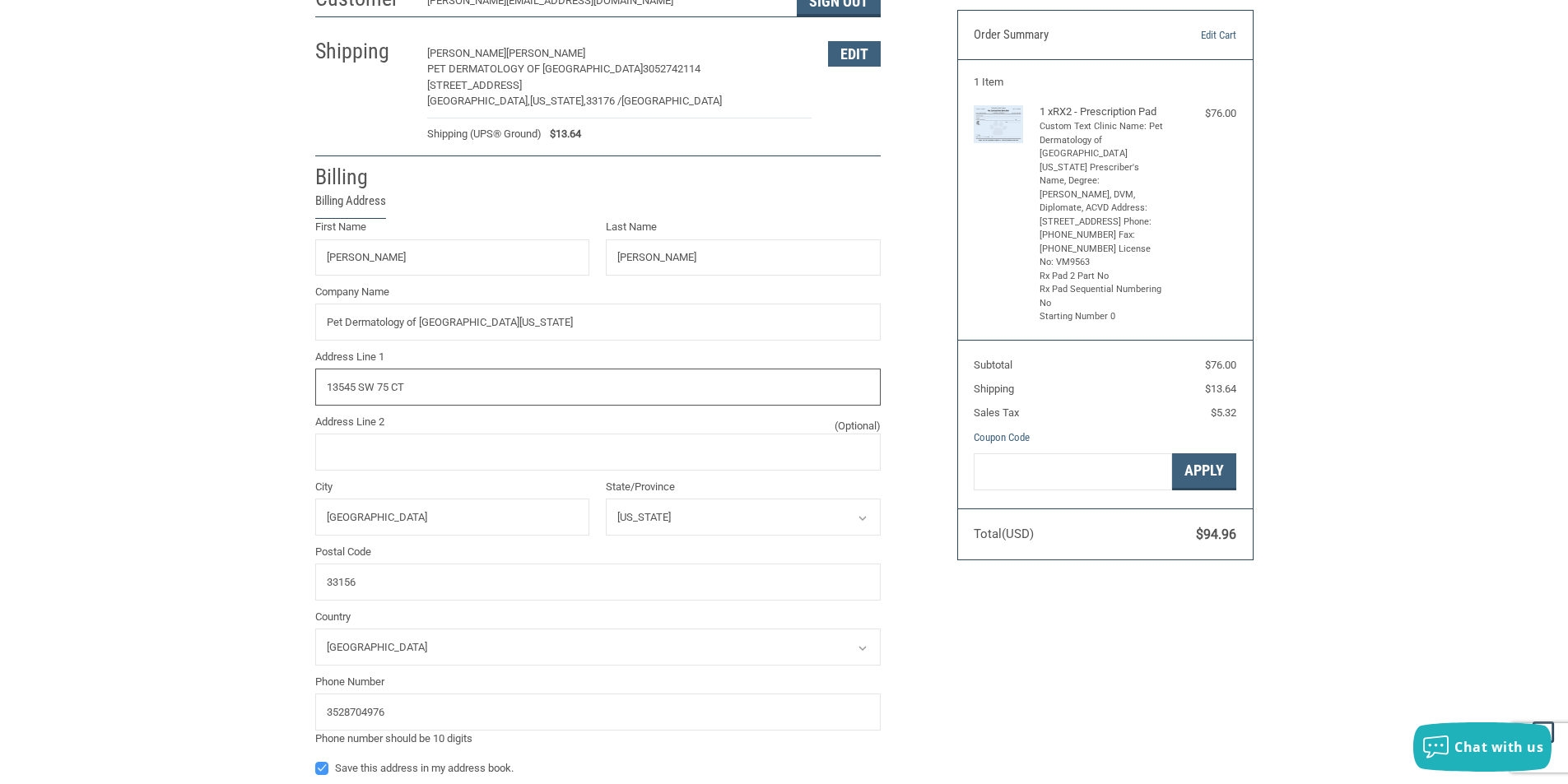
click at [386, 383] on input "13545 SW 75 CT" at bounding box center [598, 388] width 565 height 37
type input "13545 SW 87 AVE"
click at [371, 585] on input "33156" at bounding box center [598, 583] width 565 height 37
type input "33176"
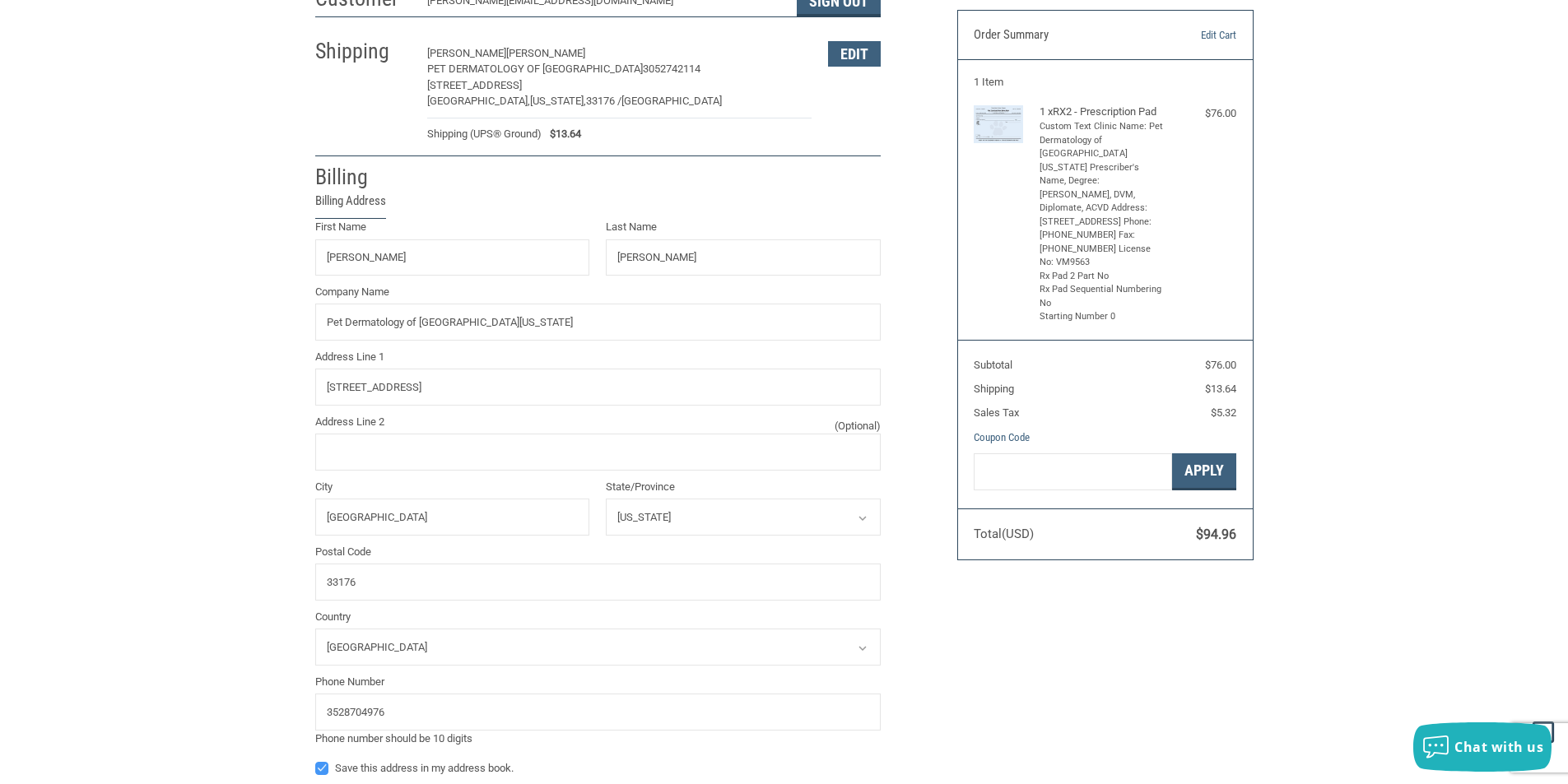
click at [237, 560] on div "Customer EMILY@PDSF.VET Sign Out Shipping DANIELLE JAMES PET DERMATOLOGY OF SOU…" at bounding box center [784, 431] width 1568 height 908
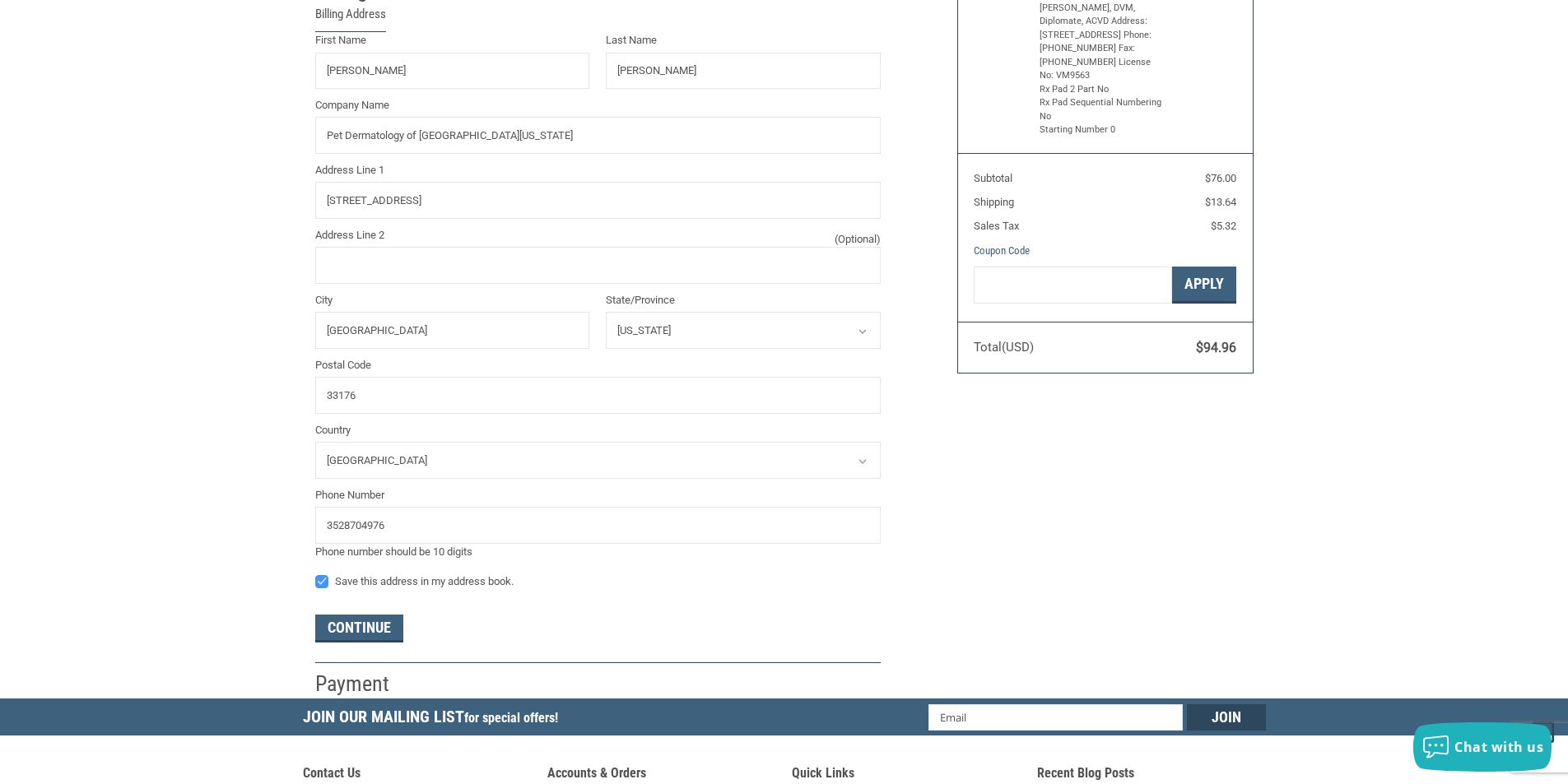
scroll to position [381, 0]
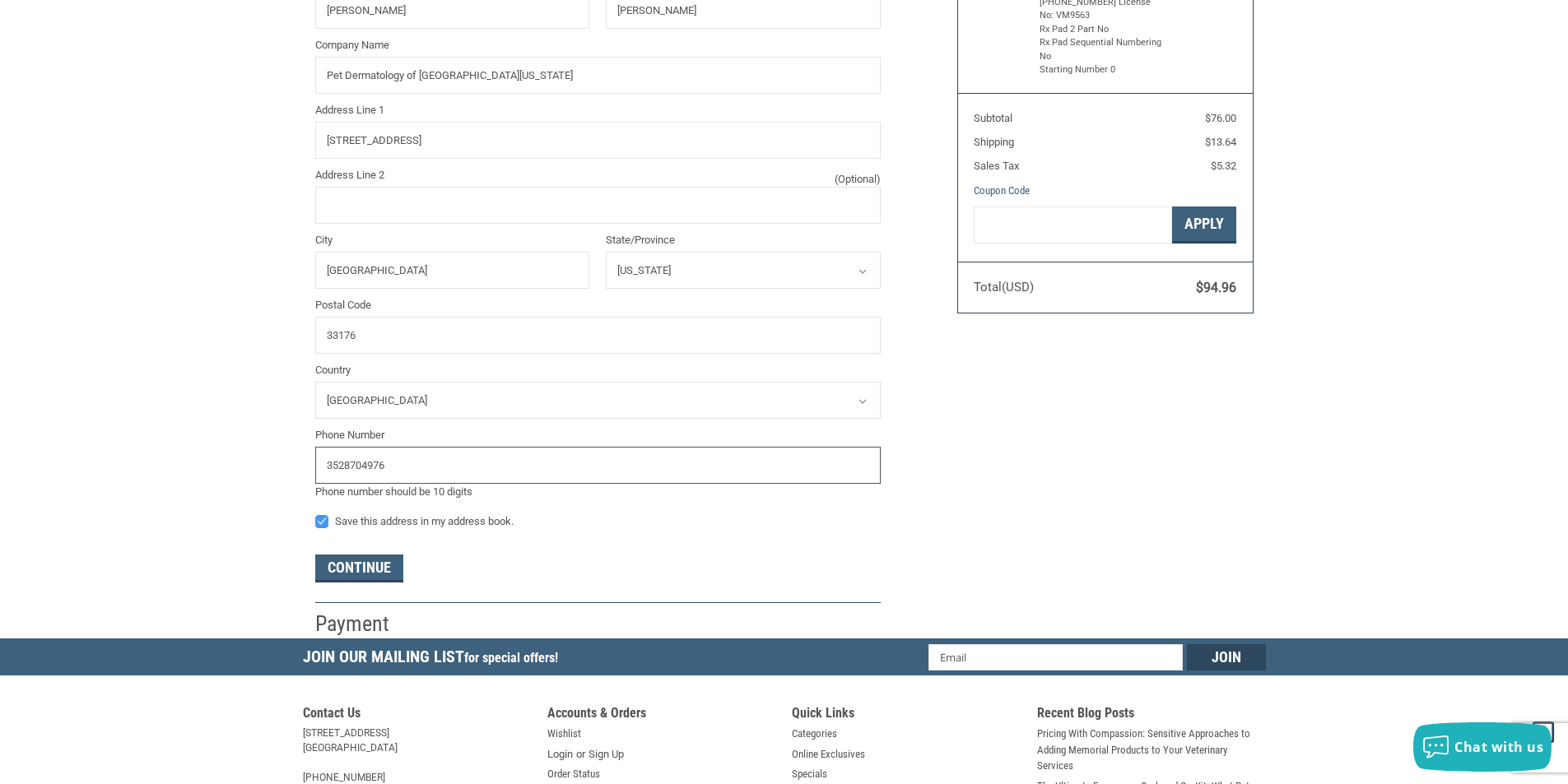
click at [385, 465] on input "3528704976" at bounding box center [598, 465] width 565 height 37
type input "3052742114"
click at [254, 447] on div "Customer EMILY@PDSF.VET Sign Out Shipping DANIELLE JAMES PET DERMATOLOGY OF SOU…" at bounding box center [784, 184] width 1568 height 908
click at [383, 555] on button "Continue" at bounding box center [359, 569] width 88 height 28
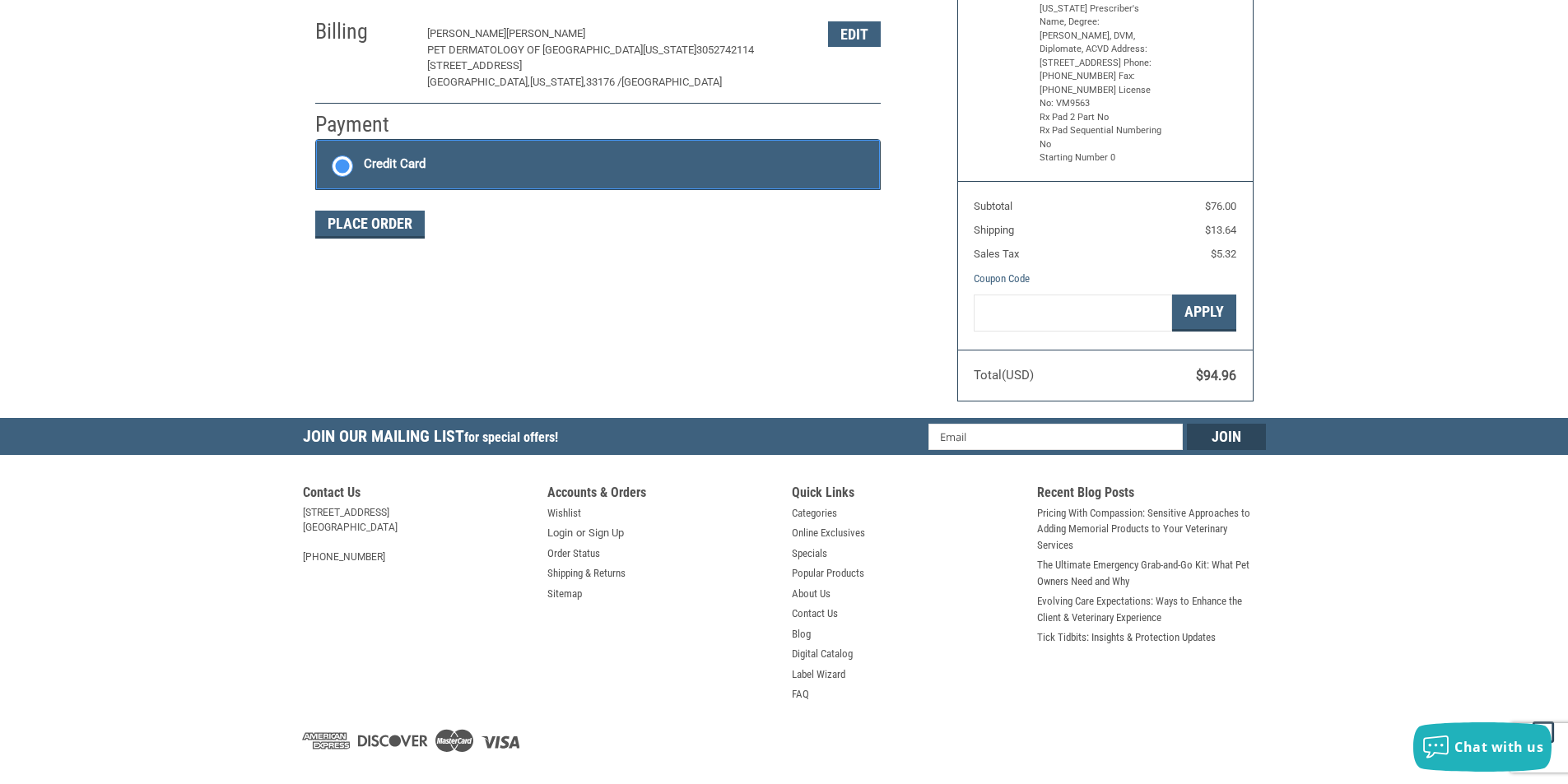
scroll to position [254, 0]
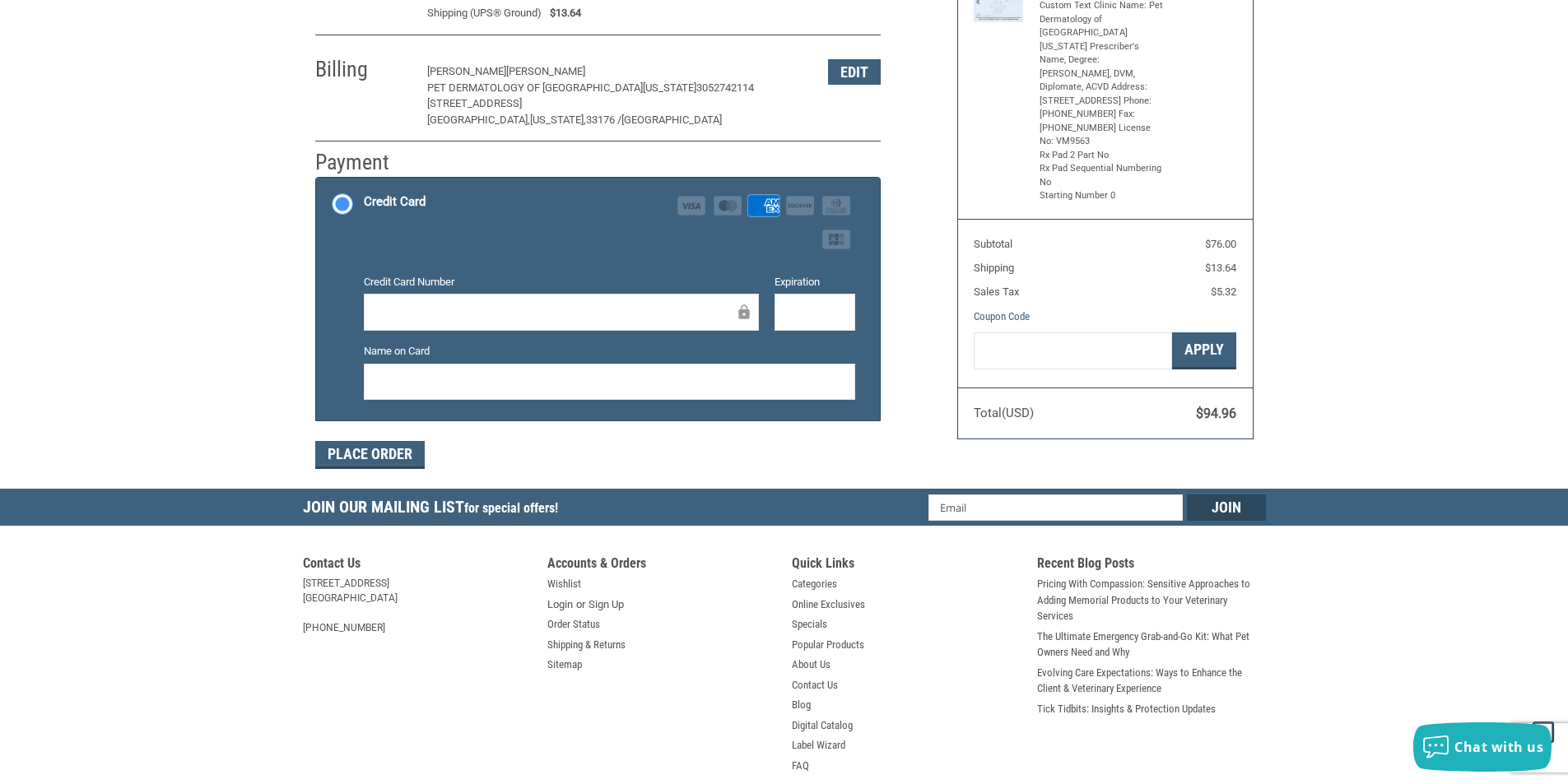
click at [485, 401] on div "Name on Card" at bounding box center [609, 373] width 508 height 59
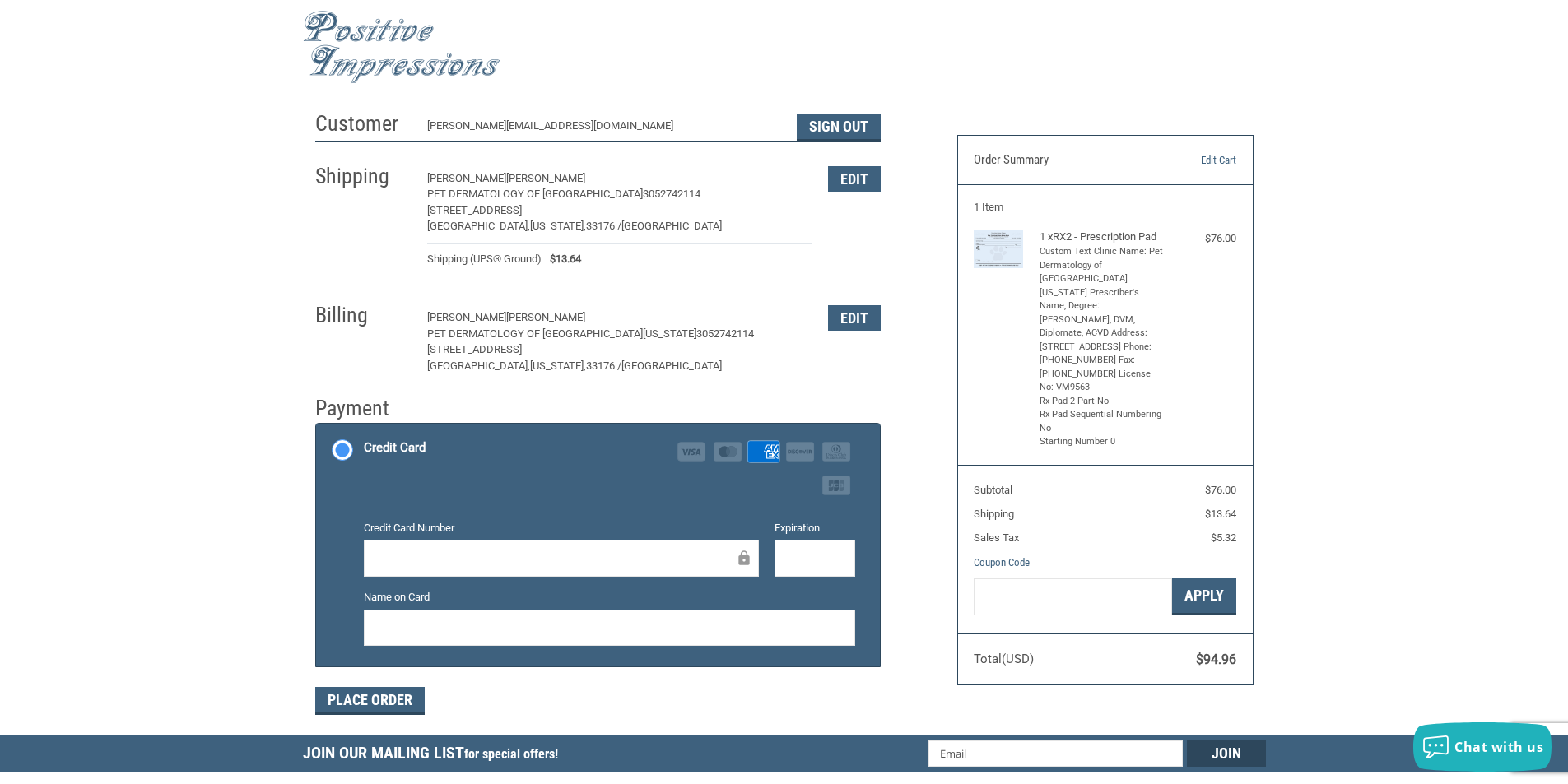
scroll to position [8, 0]
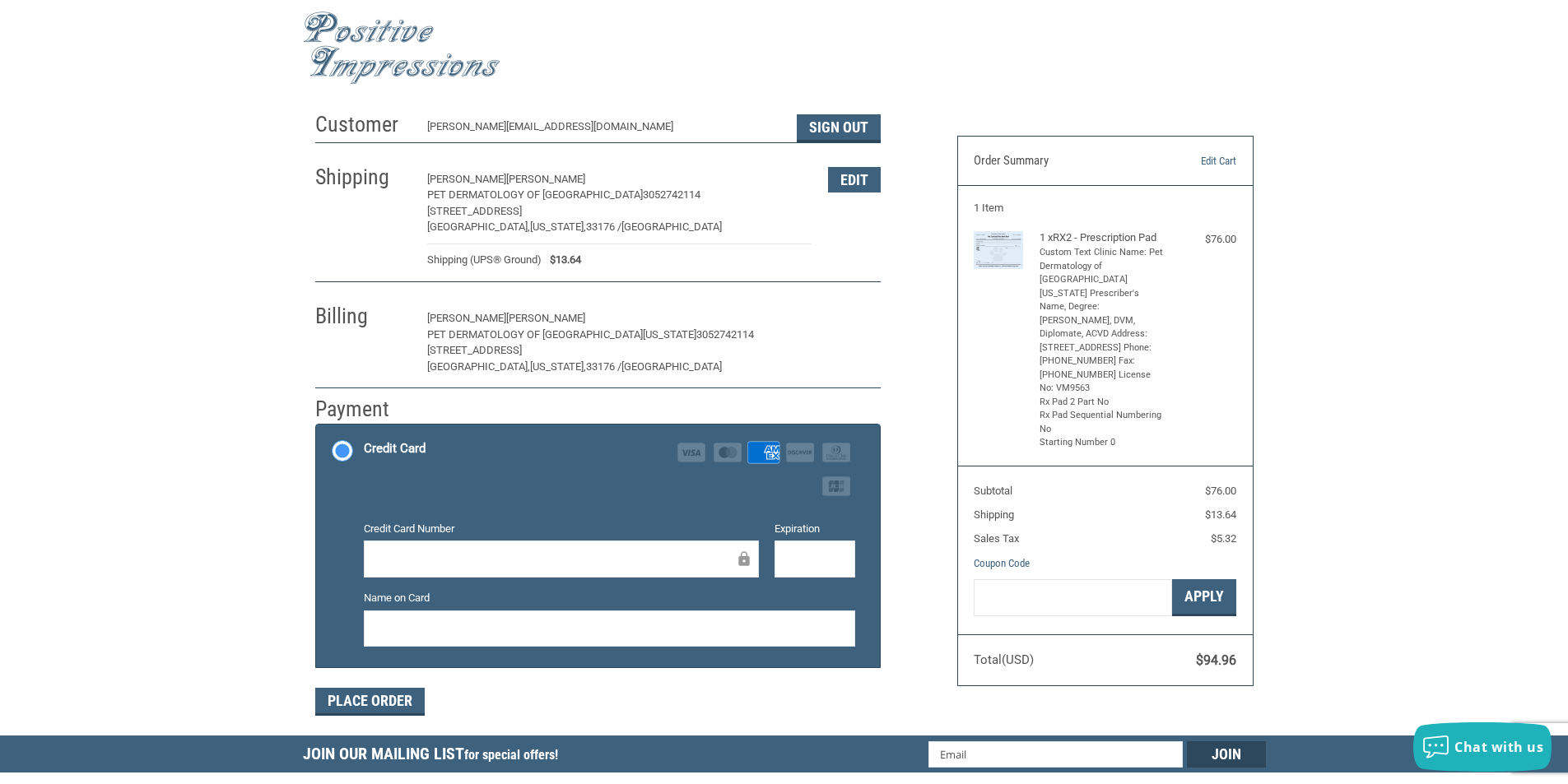
click at [858, 321] on button "Edit" at bounding box center [854, 319] width 52 height 26
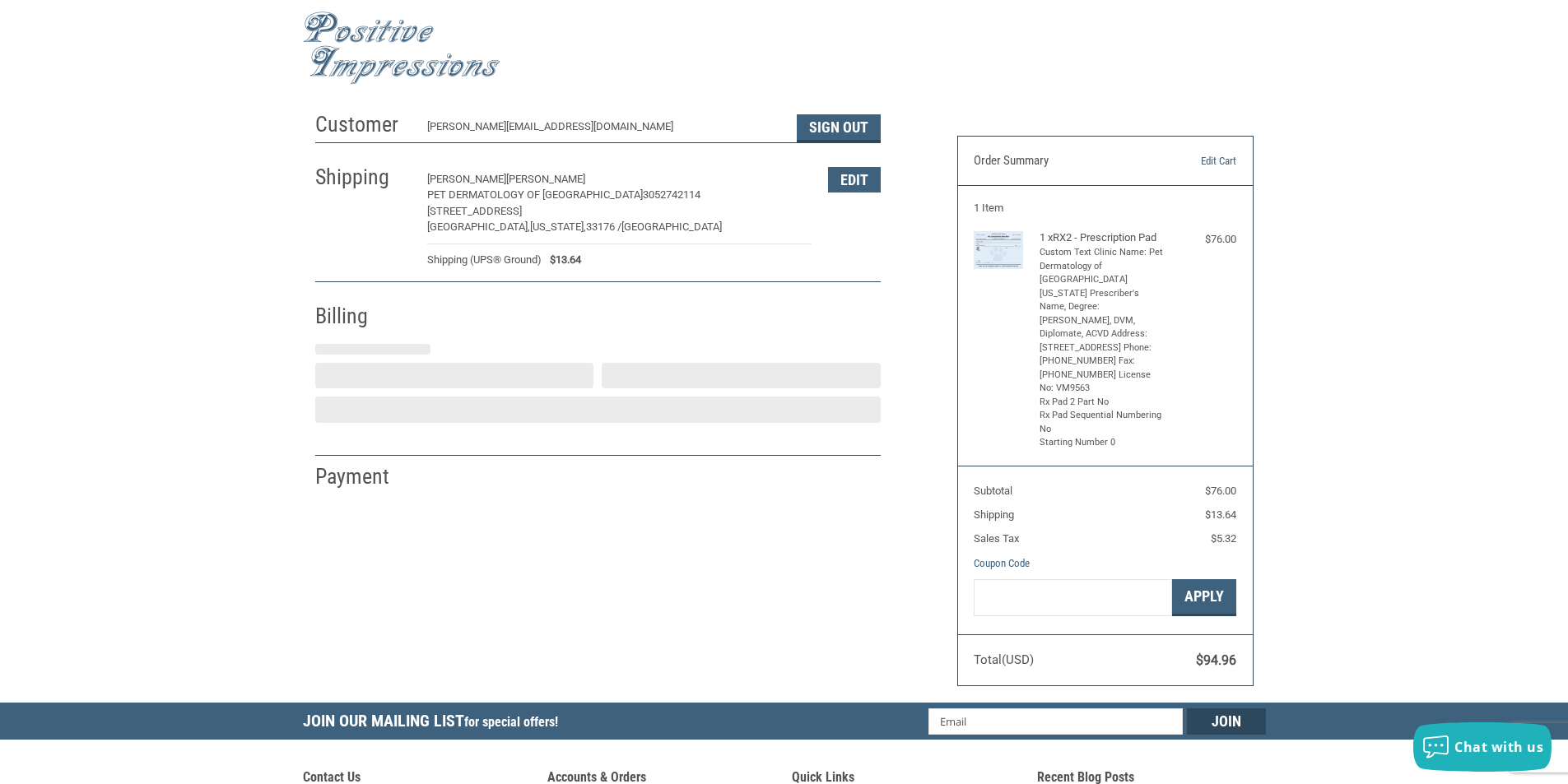
select select "FL"
select select "US"
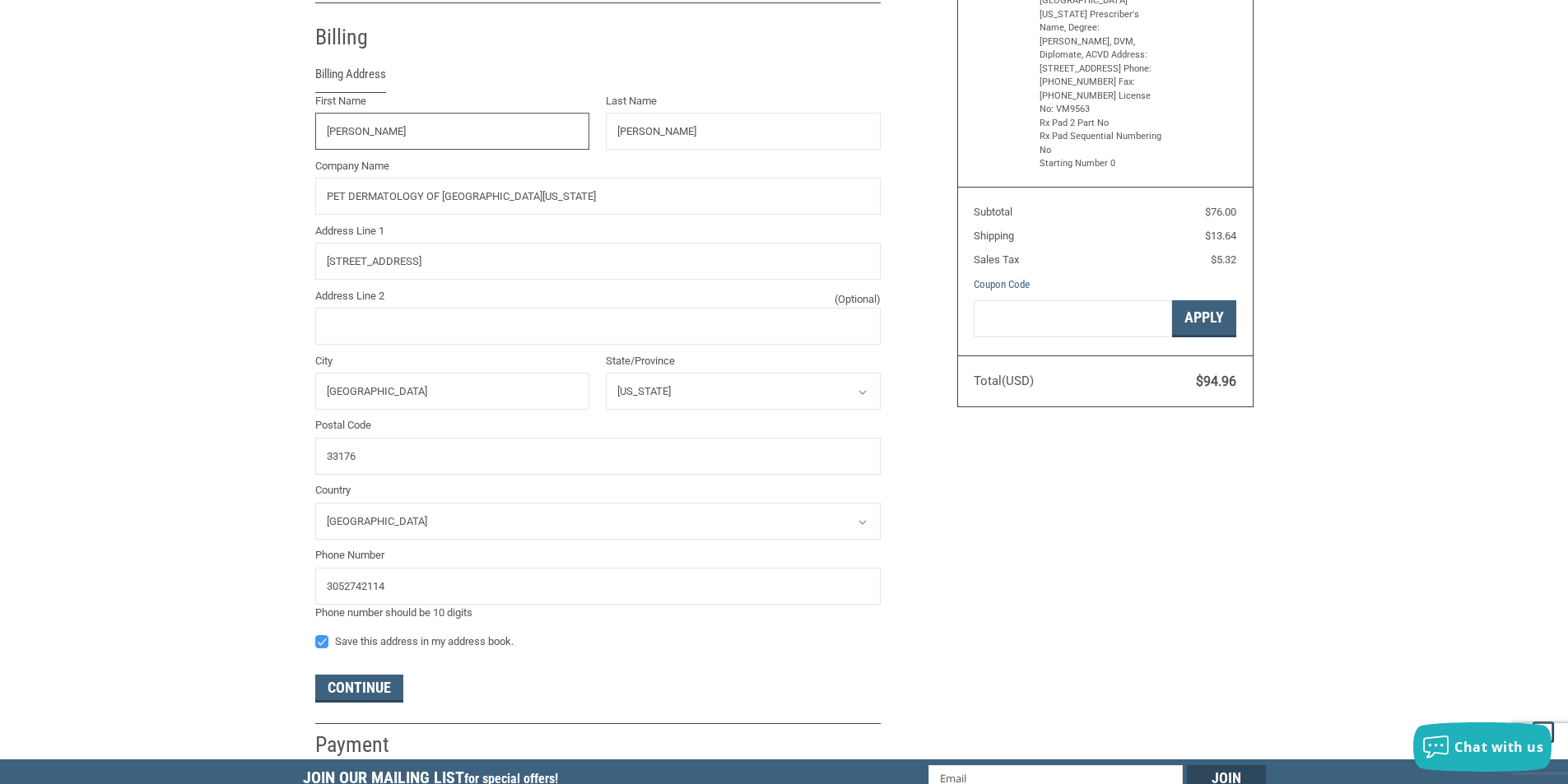
scroll to position [291, 0]
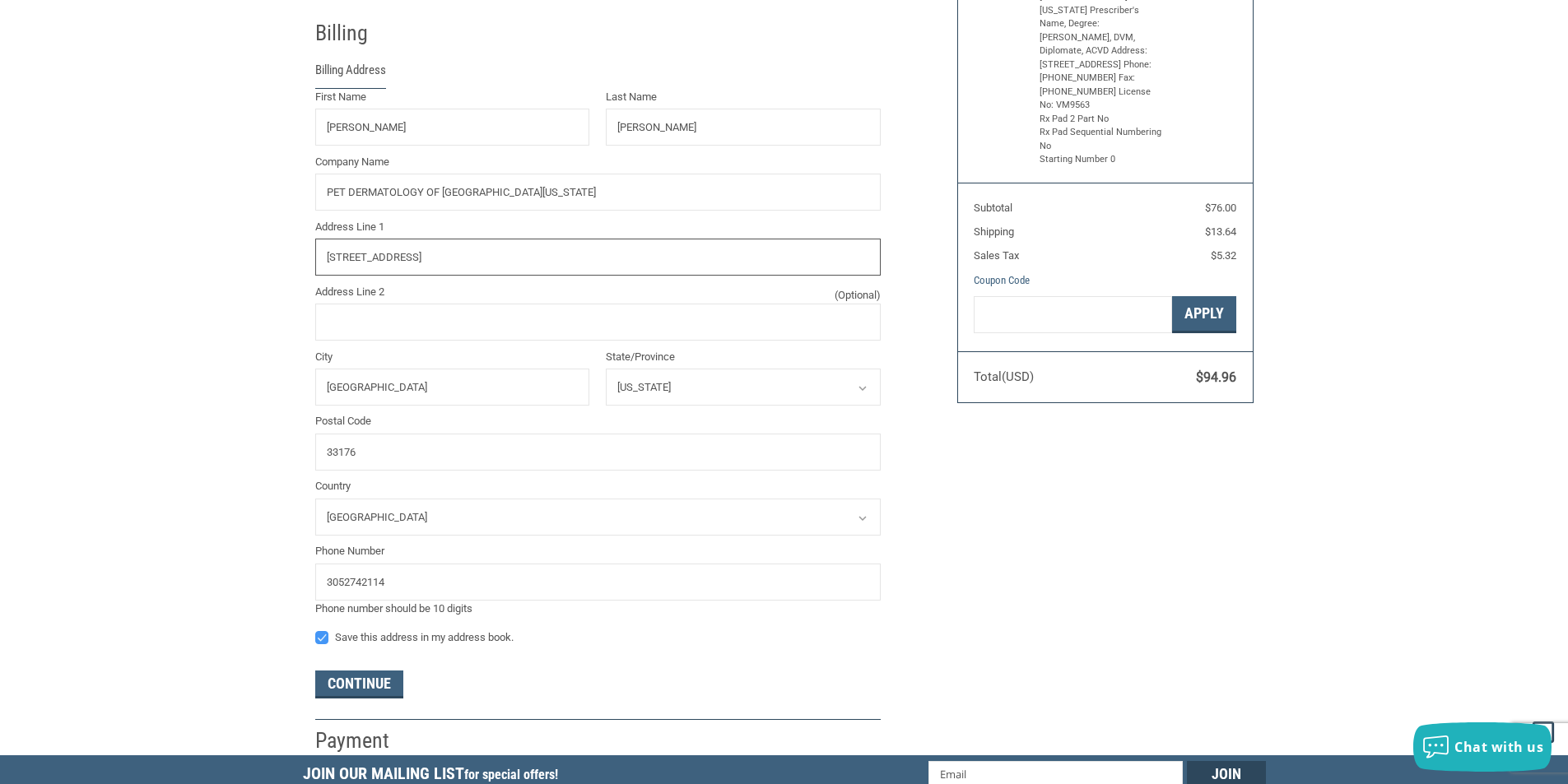
click at [417, 259] on input "13545 SW 87 AVE" at bounding box center [598, 257] width 565 height 37
type input "13550 SW 75 Ct"
click at [386, 685] on button "Continue" at bounding box center [359, 684] width 88 height 28
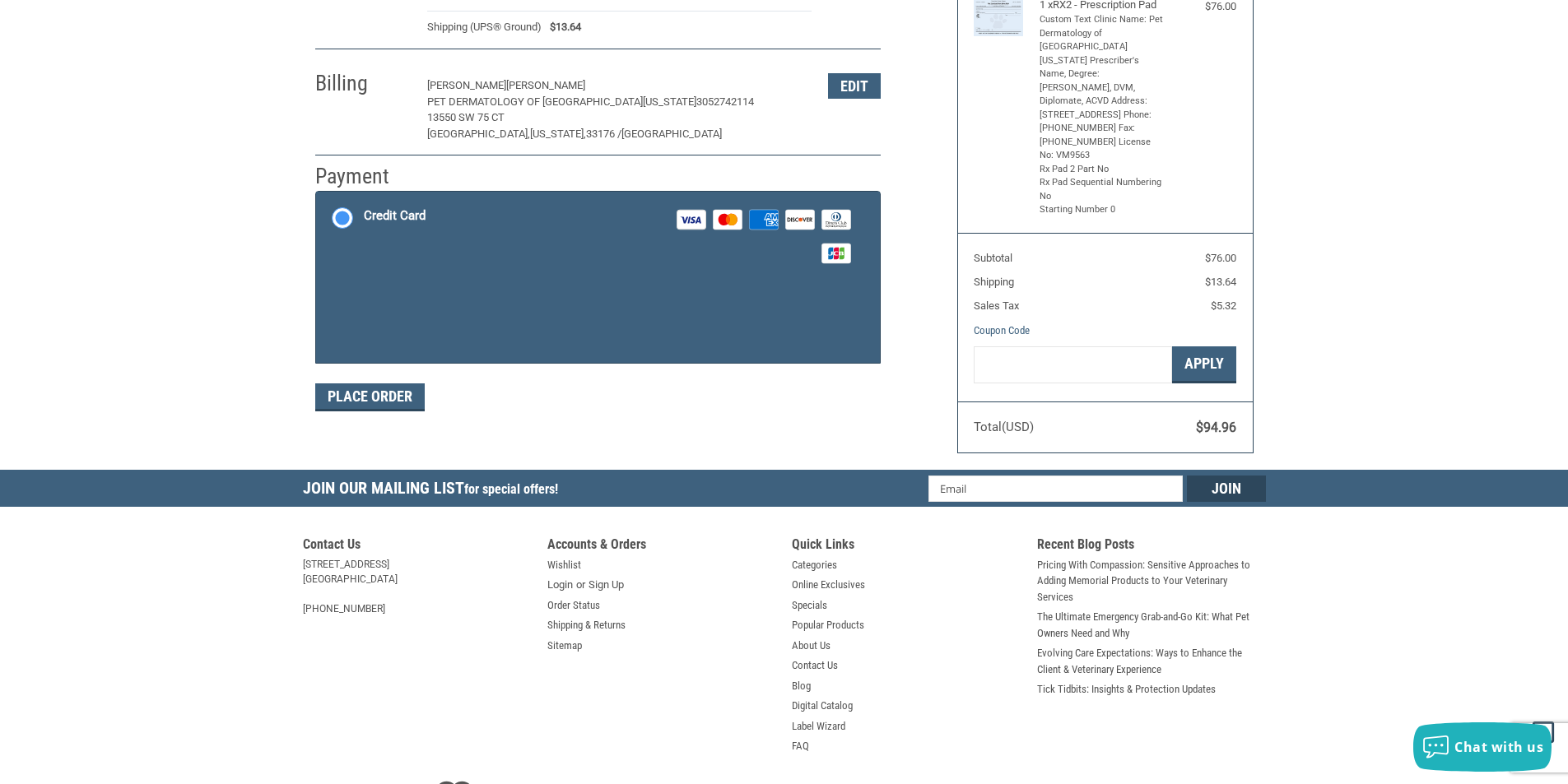
scroll to position [76, 0]
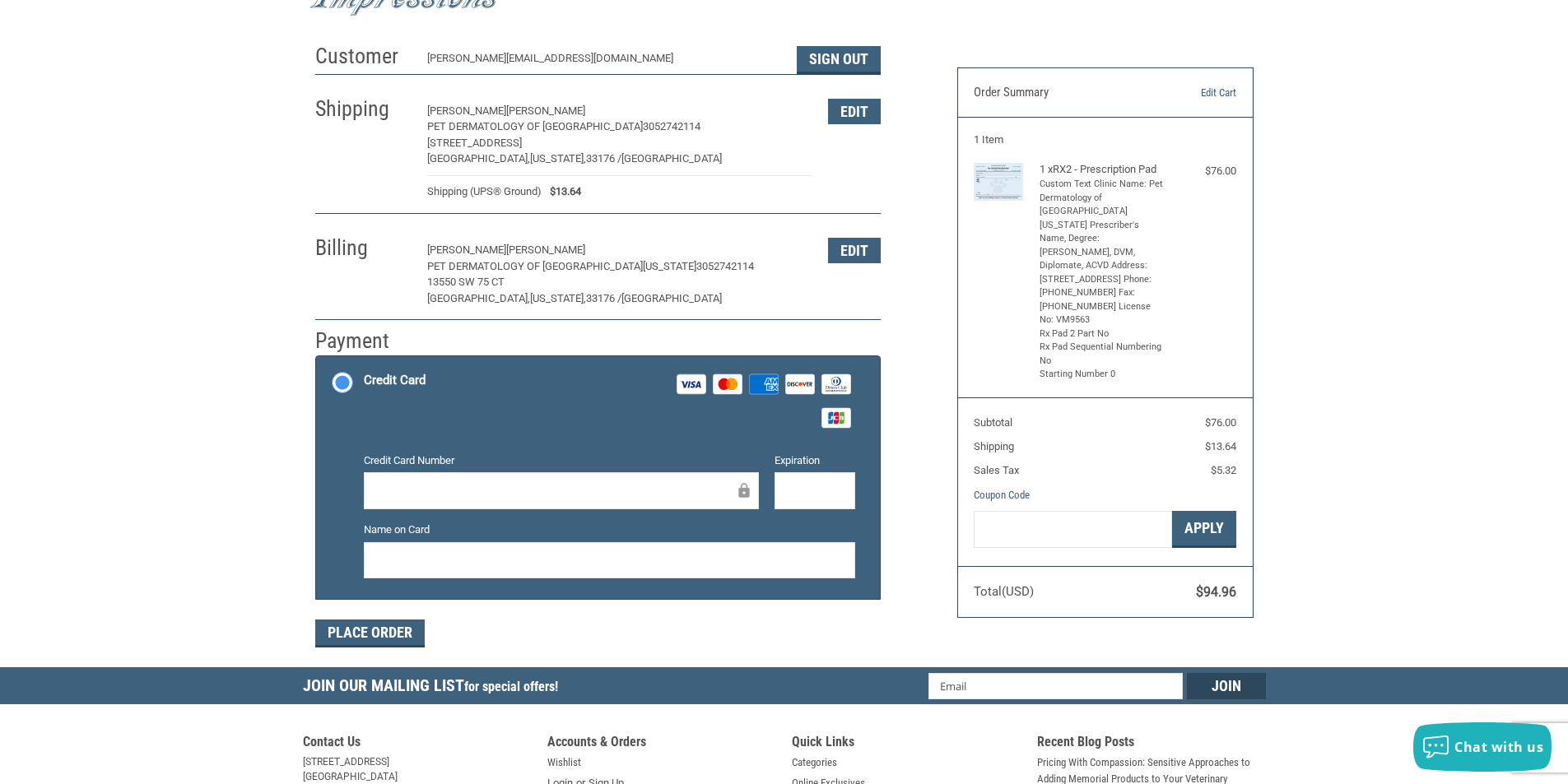
click at [430, 504] on div at bounding box center [561, 491] width 395 height 37
click at [443, 575] on div at bounding box center [609, 561] width 491 height 37
click at [382, 639] on button "Place Order" at bounding box center [370, 633] width 109 height 28
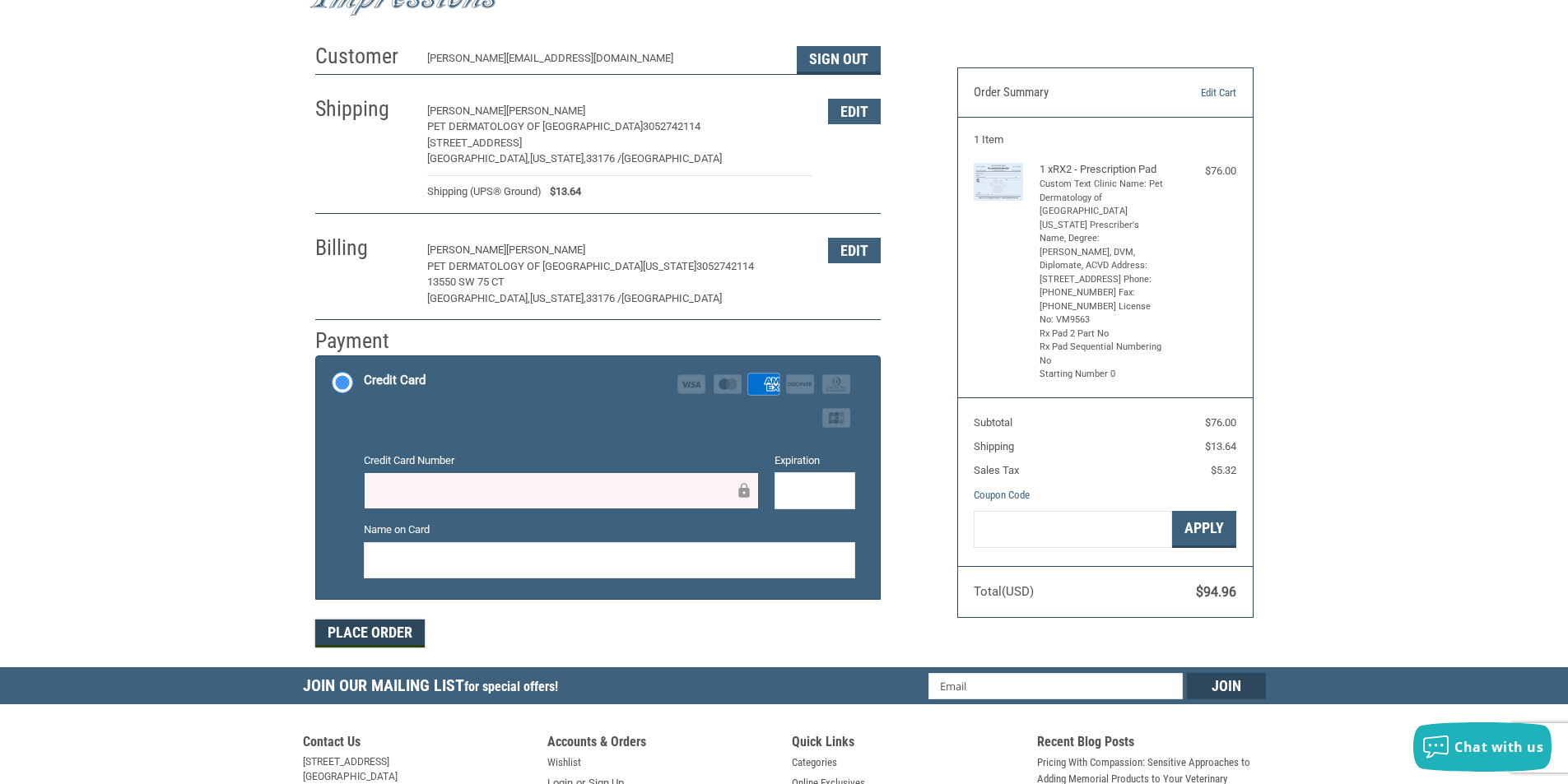
click at [352, 637] on button "Place Order" at bounding box center [370, 633] width 109 height 28
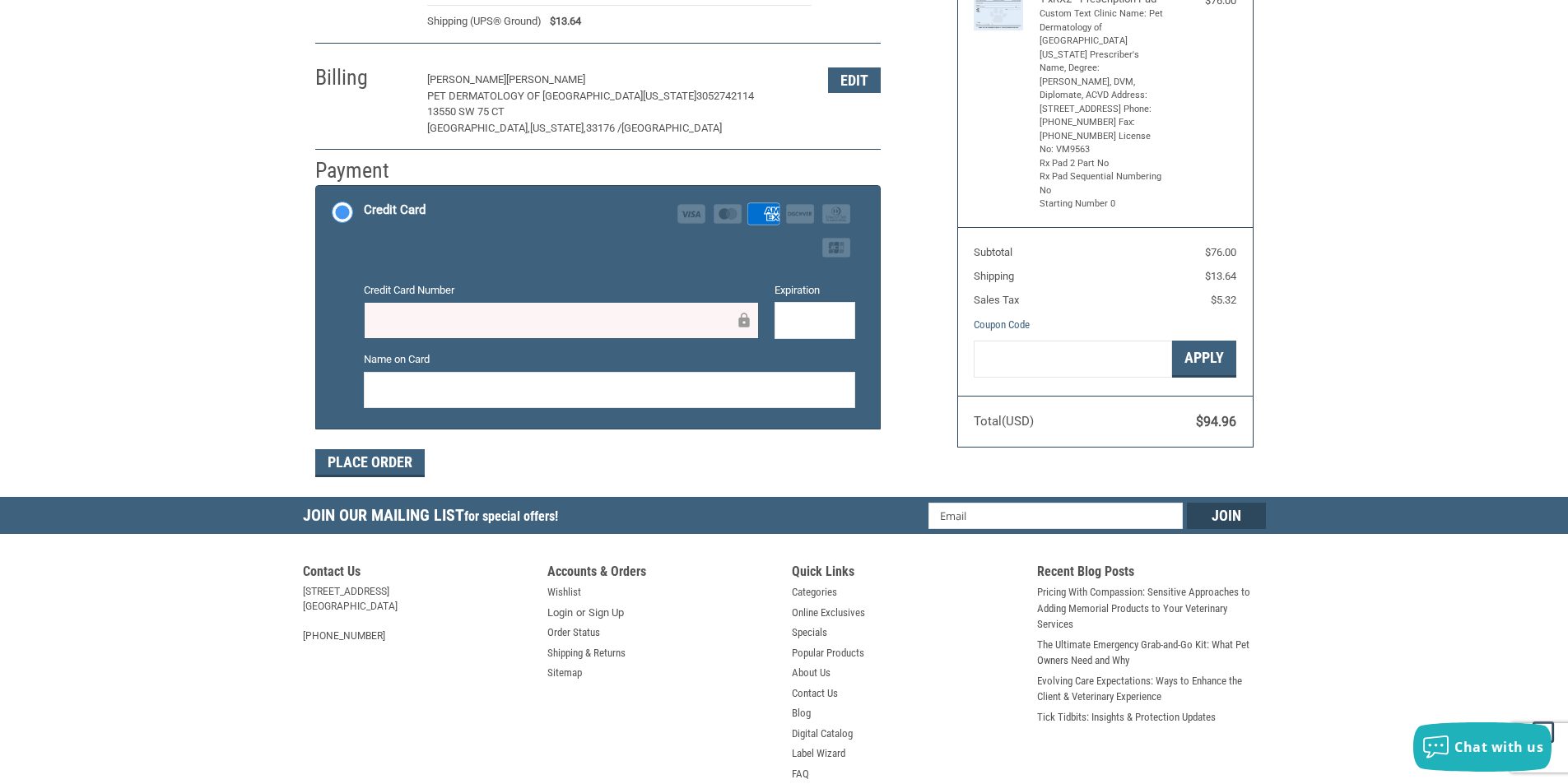
scroll to position [247, 0]
click at [390, 471] on button "Place Order" at bounding box center [370, 463] width 109 height 28
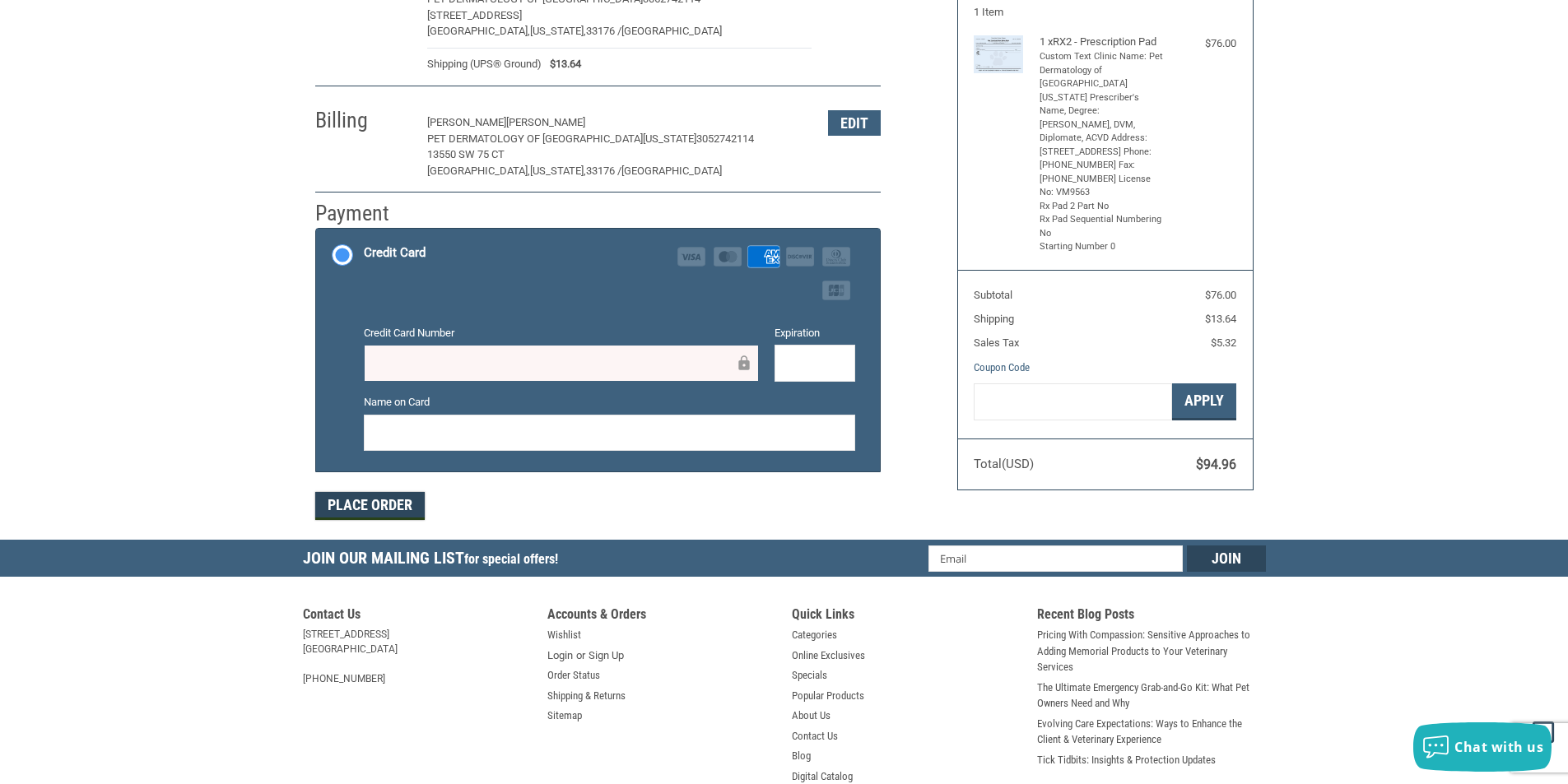
scroll to position [165, 0]
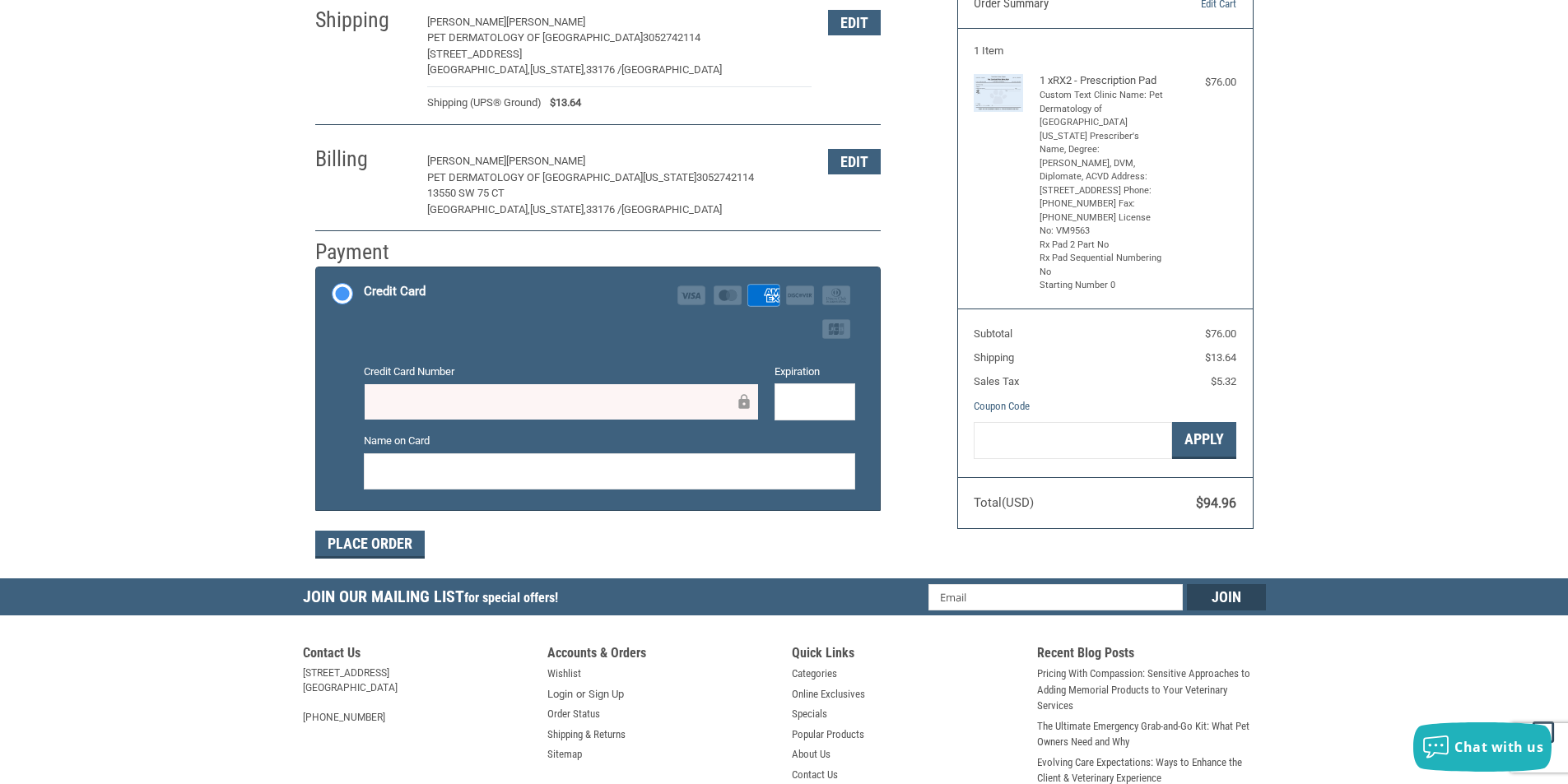
click at [581, 545] on div "Place Order" at bounding box center [598, 544] width 565 height 28
click at [369, 532] on button "Place Order" at bounding box center [370, 544] width 109 height 28
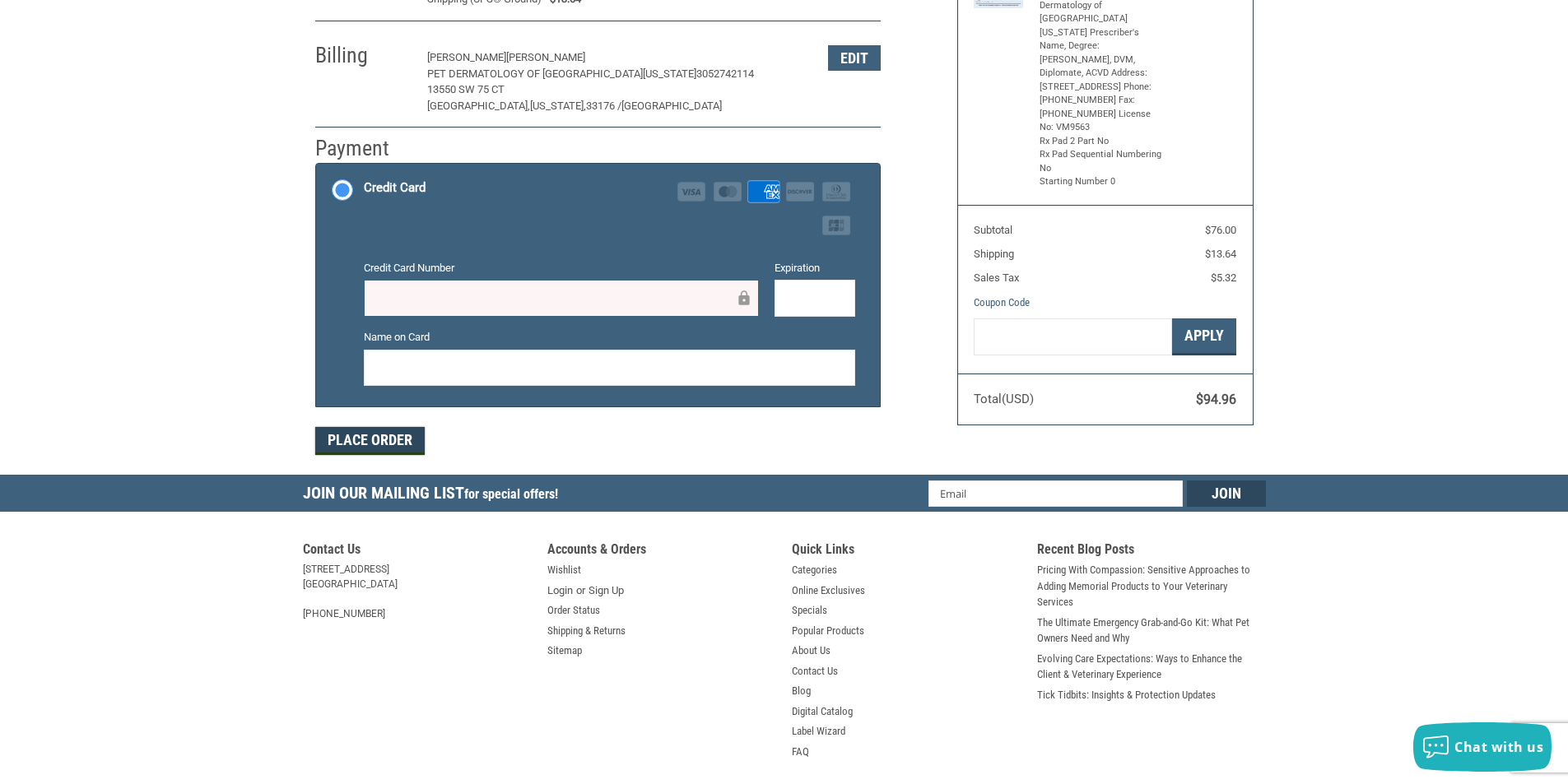
scroll to position [329, 0]
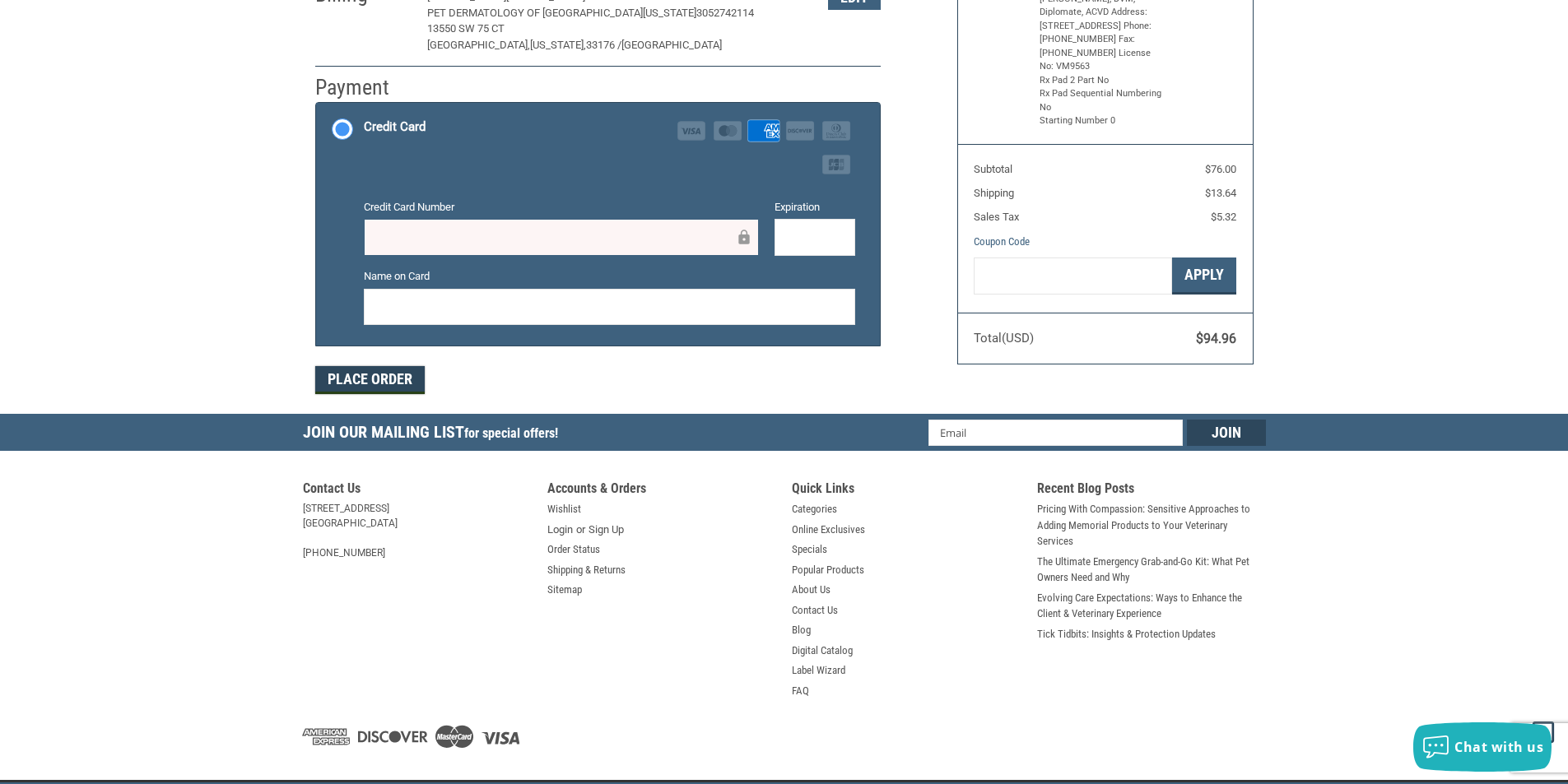
click at [335, 378] on button "Place Order" at bounding box center [370, 380] width 109 height 28
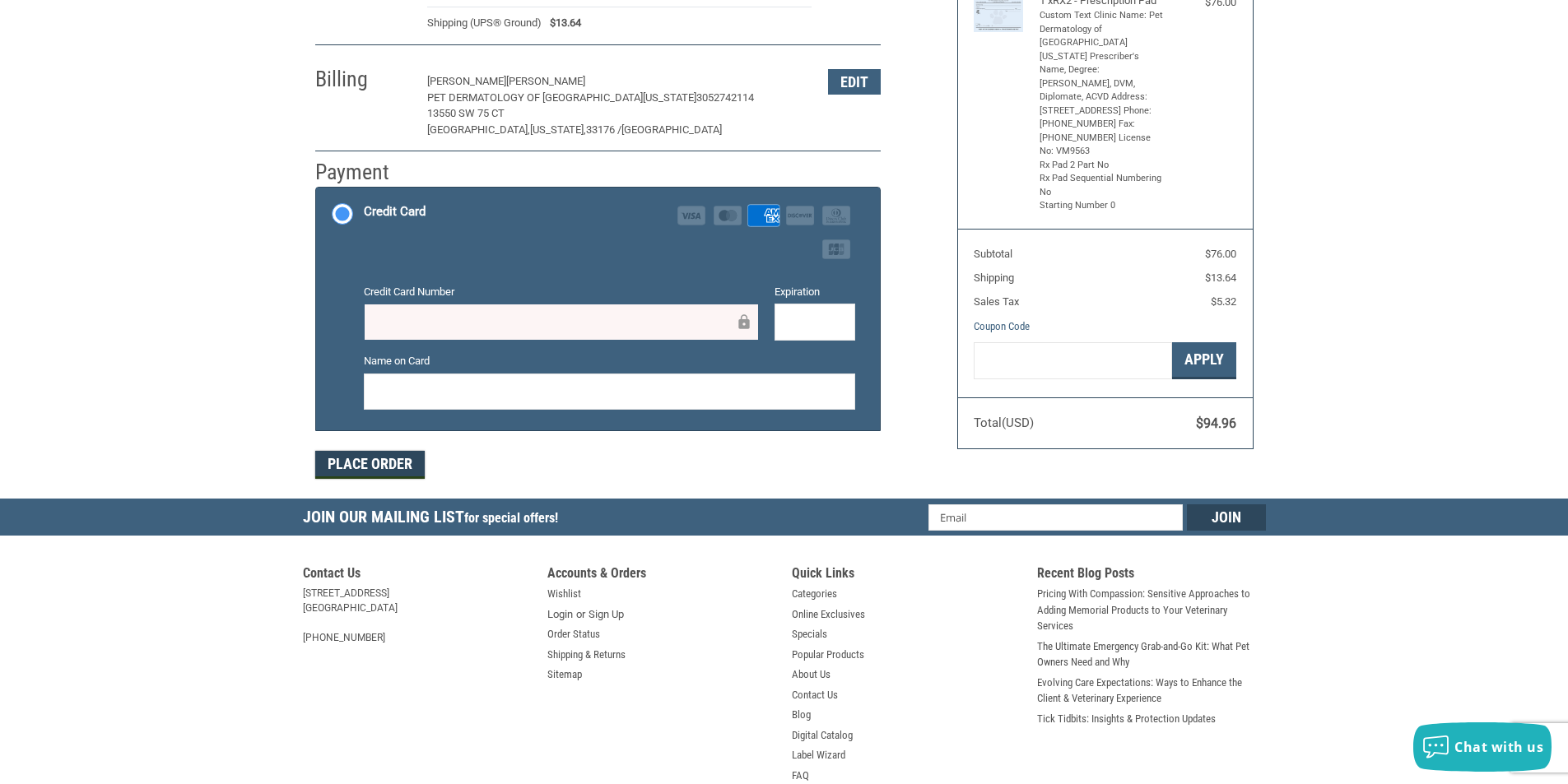
scroll to position [247, 0]
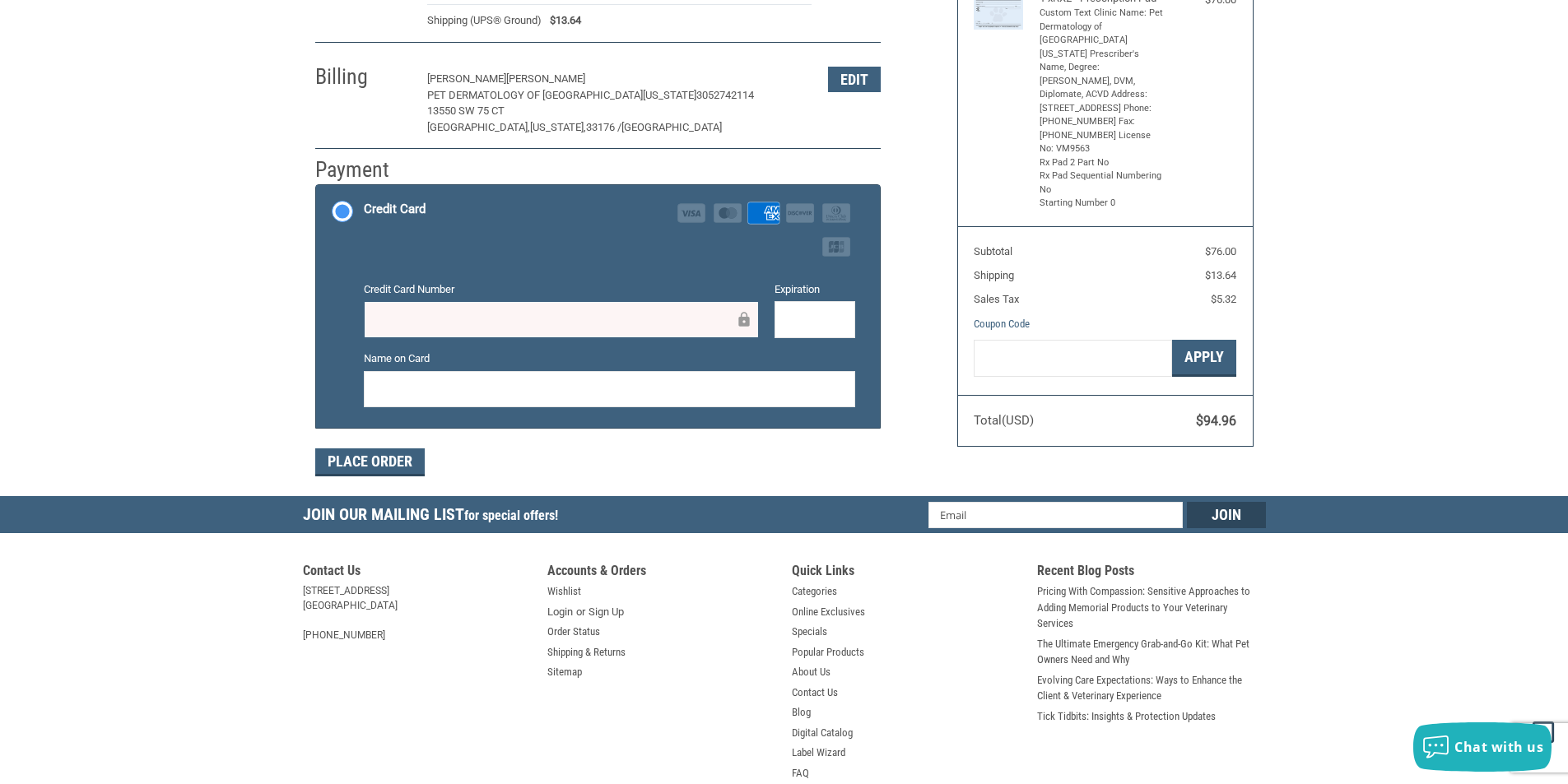
click at [441, 362] on label "Name on Card" at bounding box center [609, 359] width 491 height 17
click at [354, 461] on button "Place Order" at bounding box center [370, 463] width 109 height 28
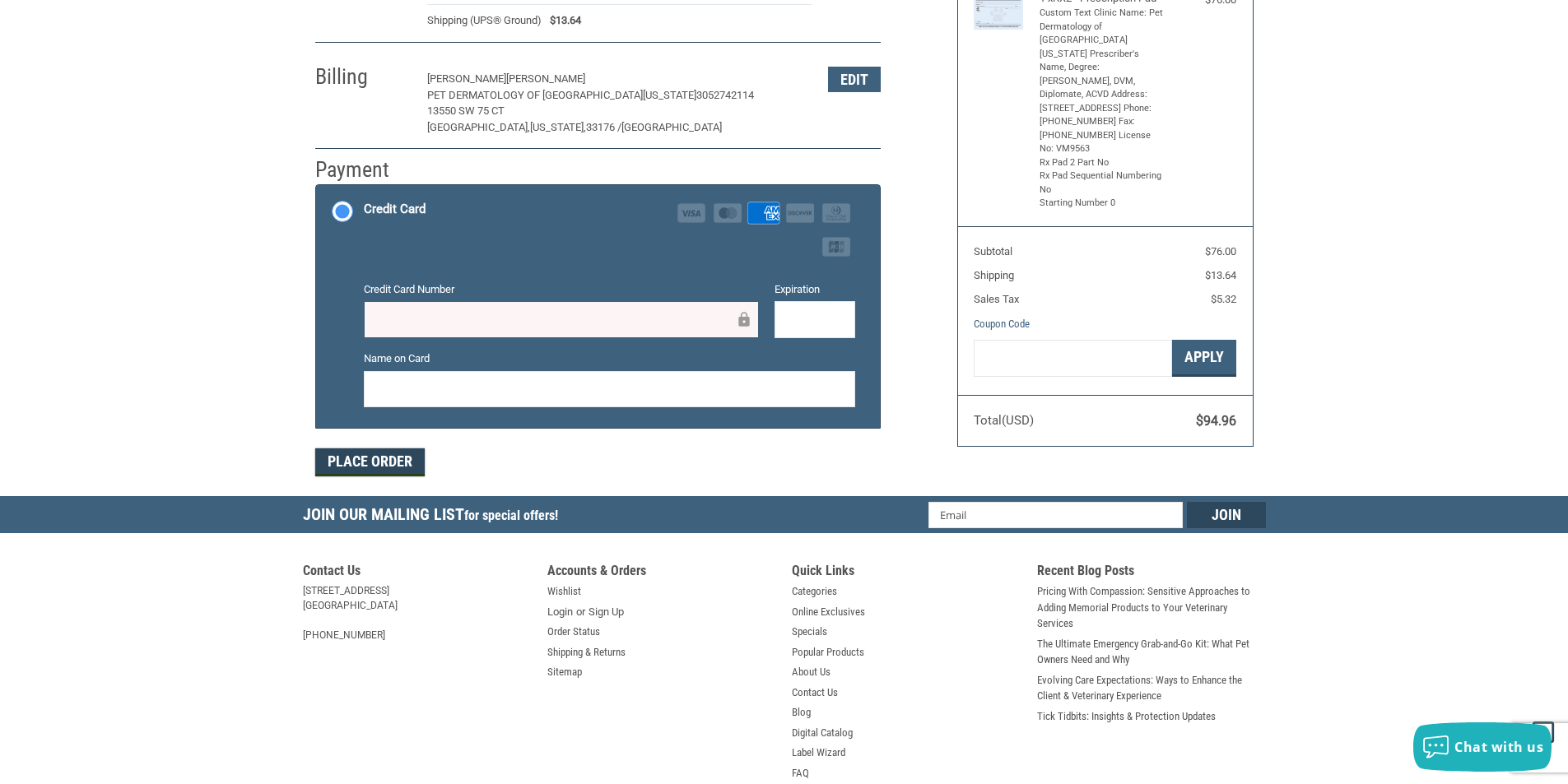
scroll to position [0, 0]
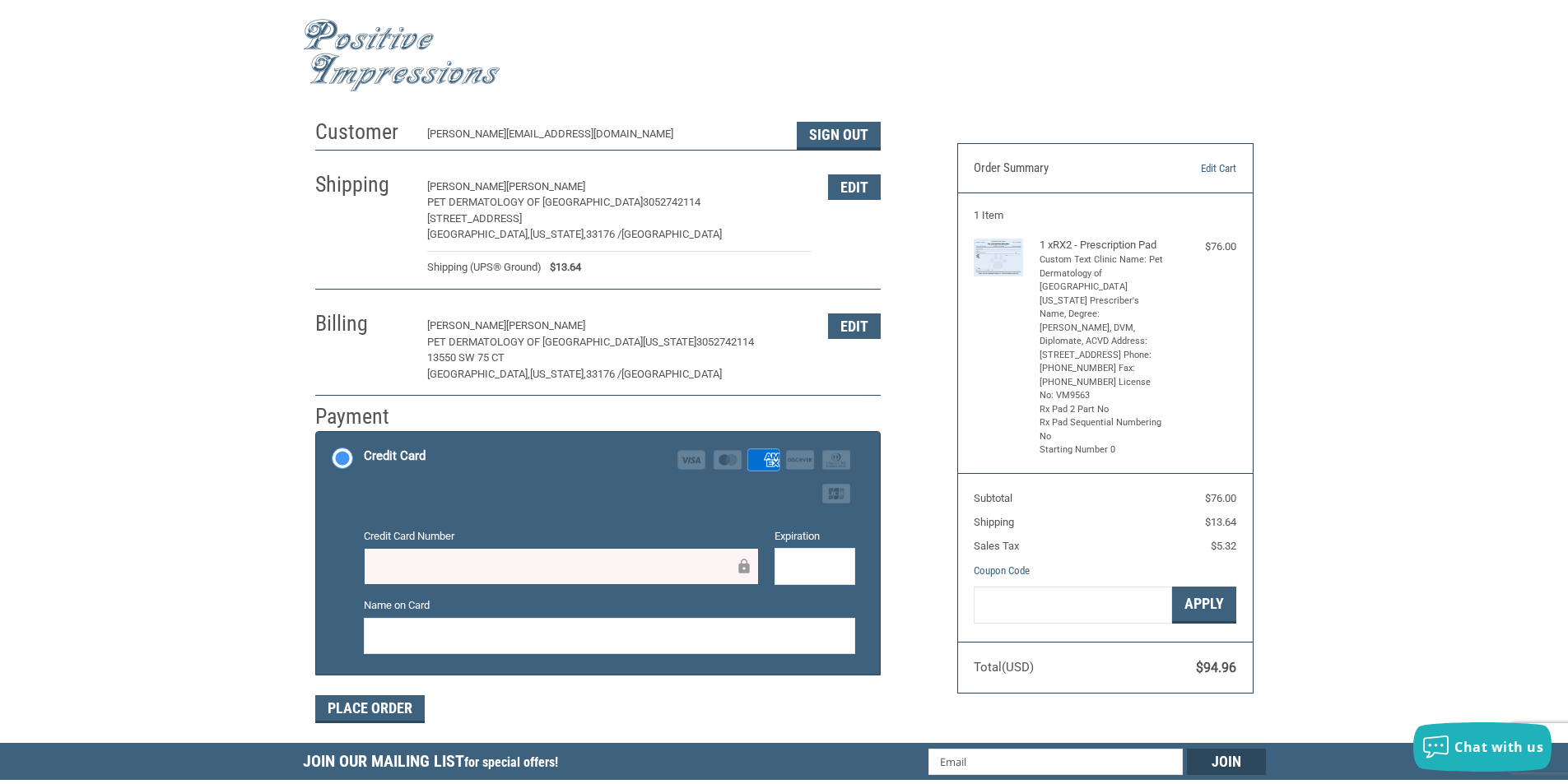
click at [480, 446] on div "Credit Card Visa Master Amex Discover Diners Club JCB" at bounding box center [609, 476] width 491 height 67
click at [317, 435] on input "Credit Card Visa Master Amex Discover Diners Club JCB" at bounding box center [316, 434] width 1 height 1
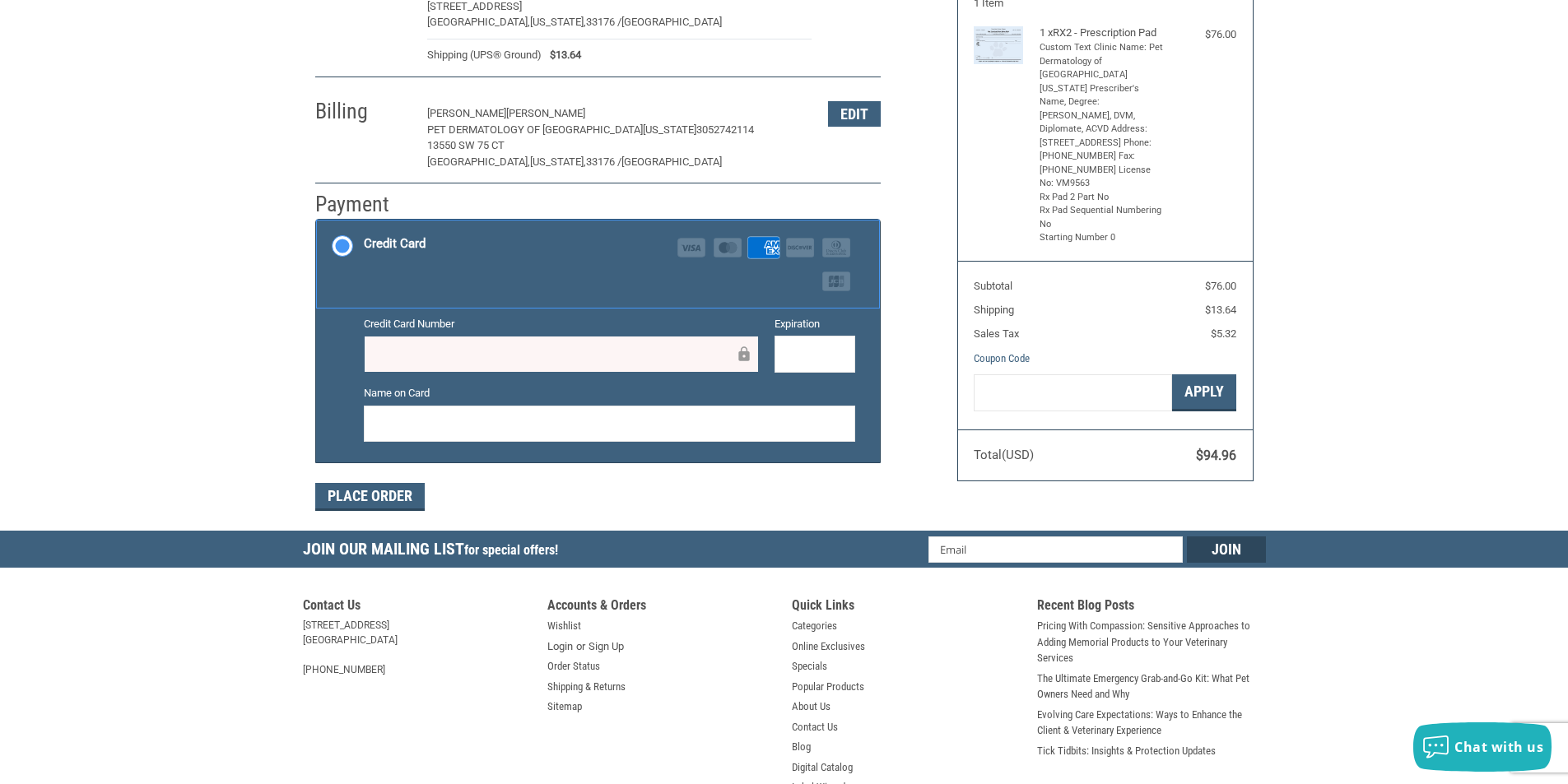
scroll to position [247, 0]
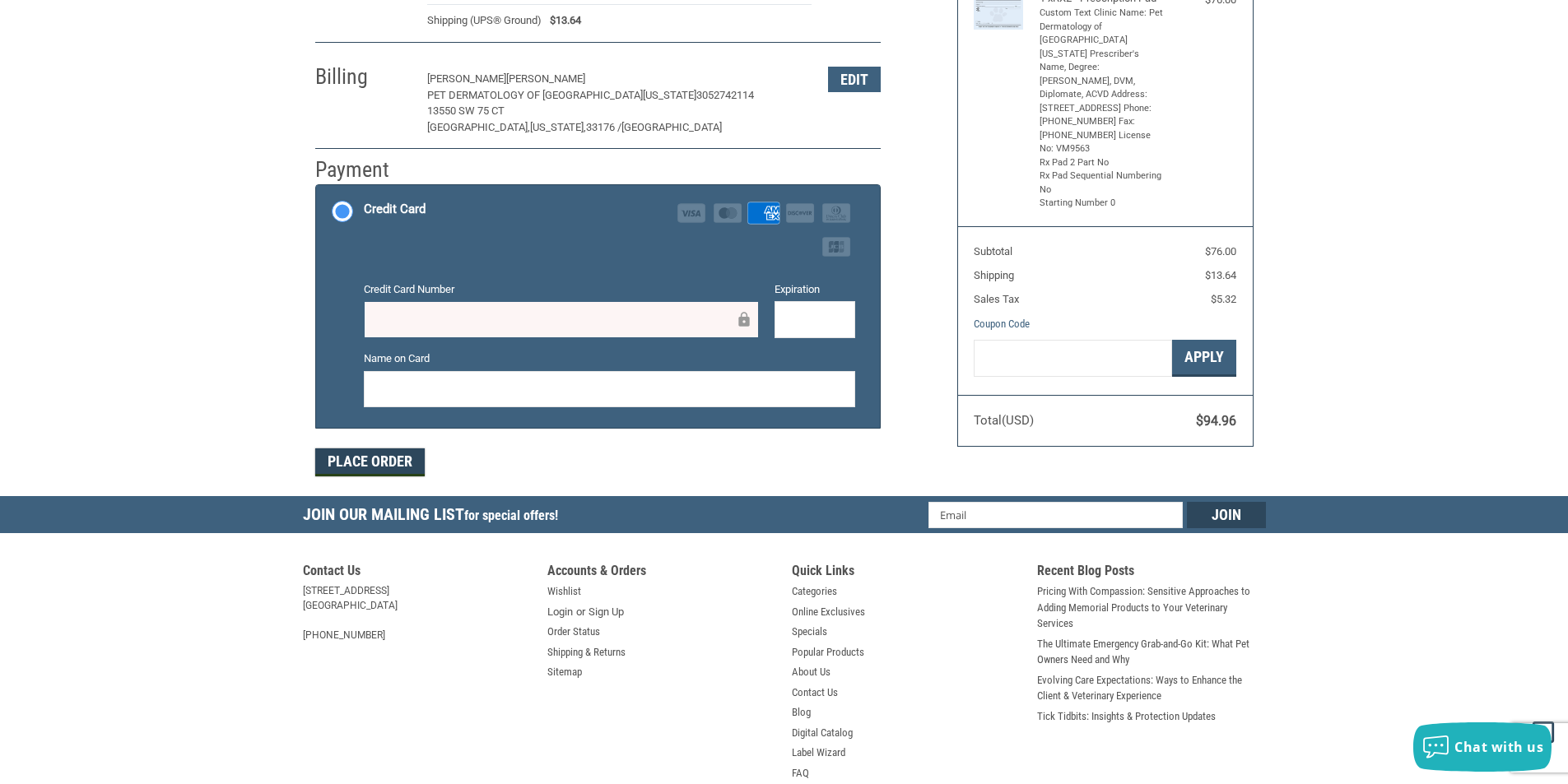
click at [351, 465] on button "Place Order" at bounding box center [370, 463] width 109 height 28
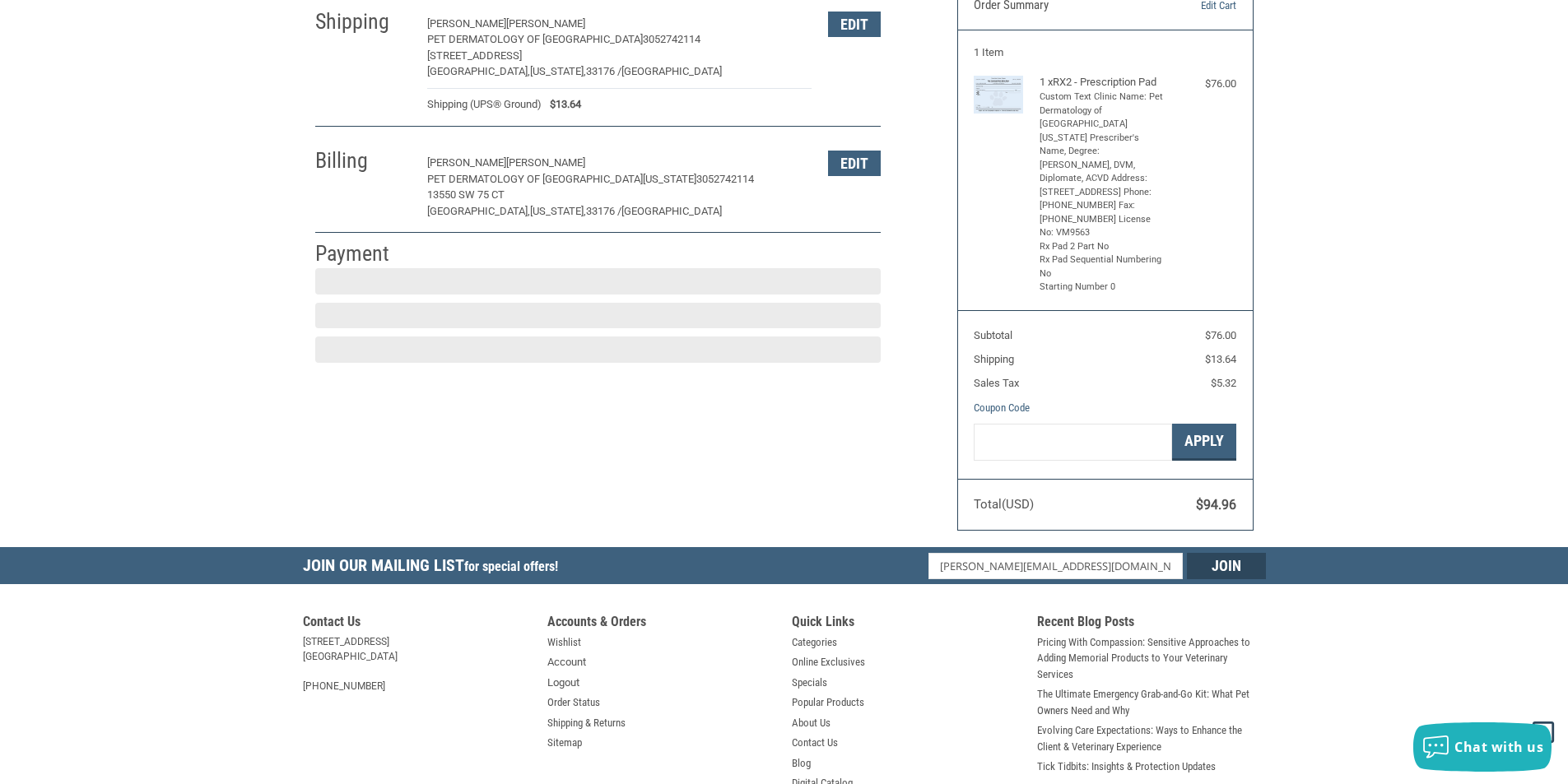
scroll to position [209, 0]
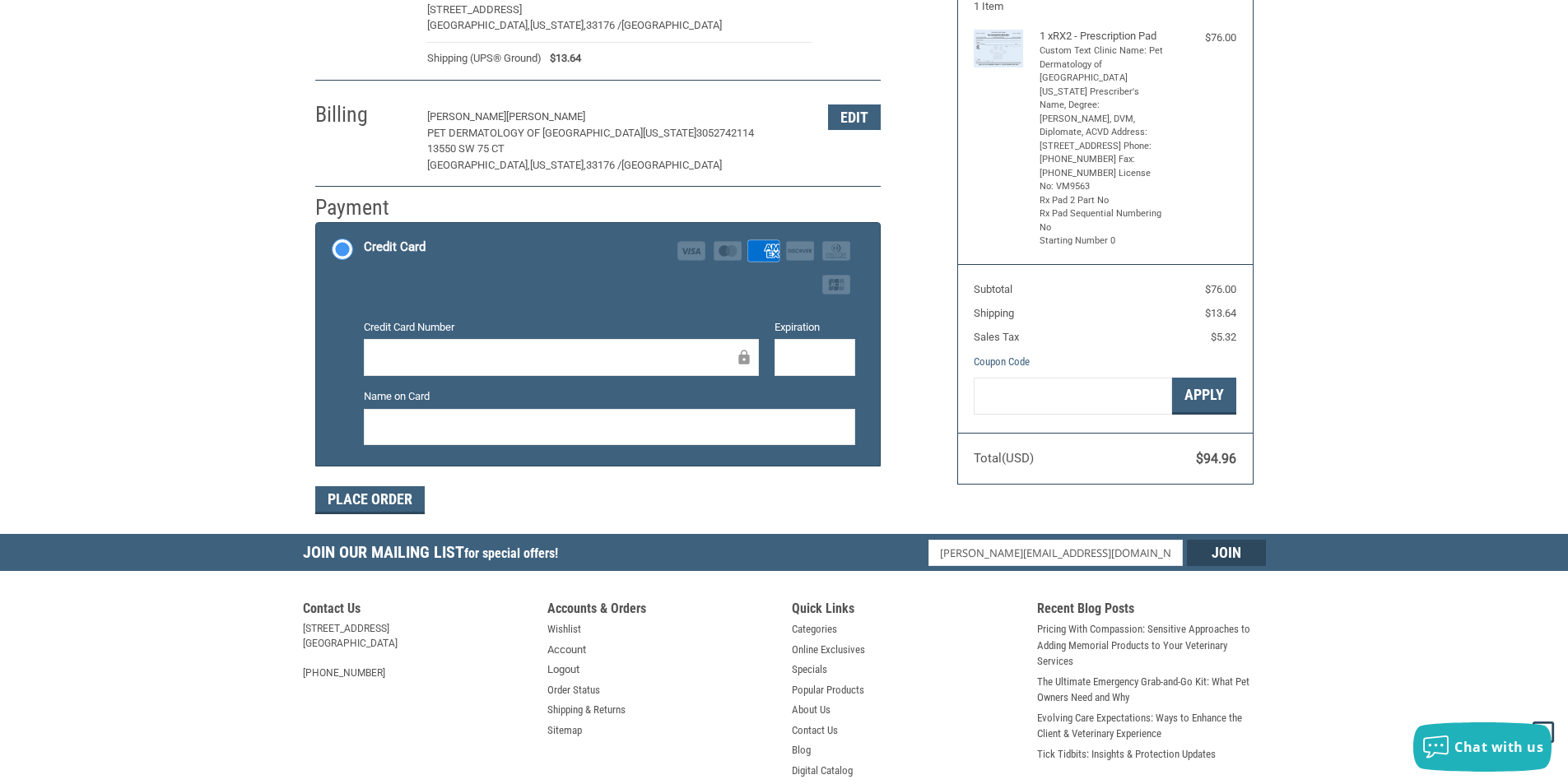
click at [440, 436] on iframe at bounding box center [609, 426] width 468 height 19
click at [376, 499] on button "Place Order" at bounding box center [370, 500] width 109 height 28
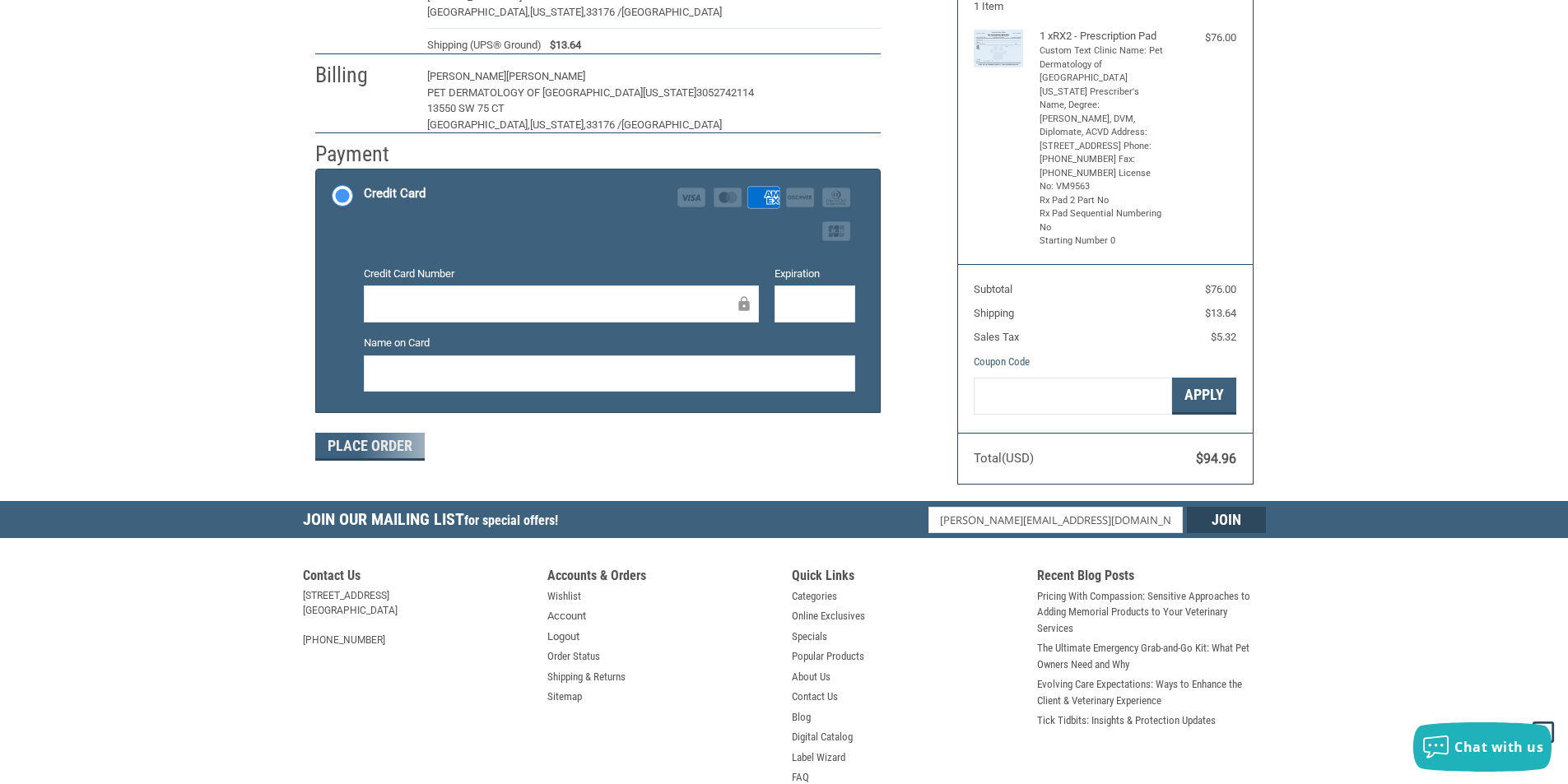
scroll to position [163, 0]
